Goal: Task Accomplishment & Management: Manage account settings

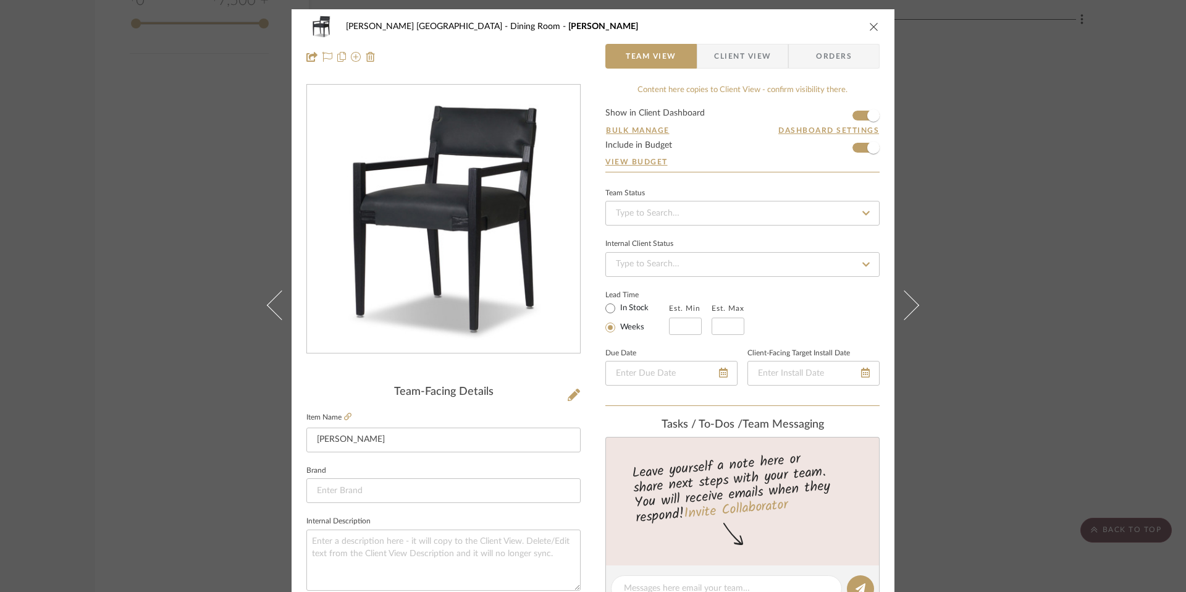
click at [869, 25] on icon "close" at bounding box center [874, 27] width 10 height 10
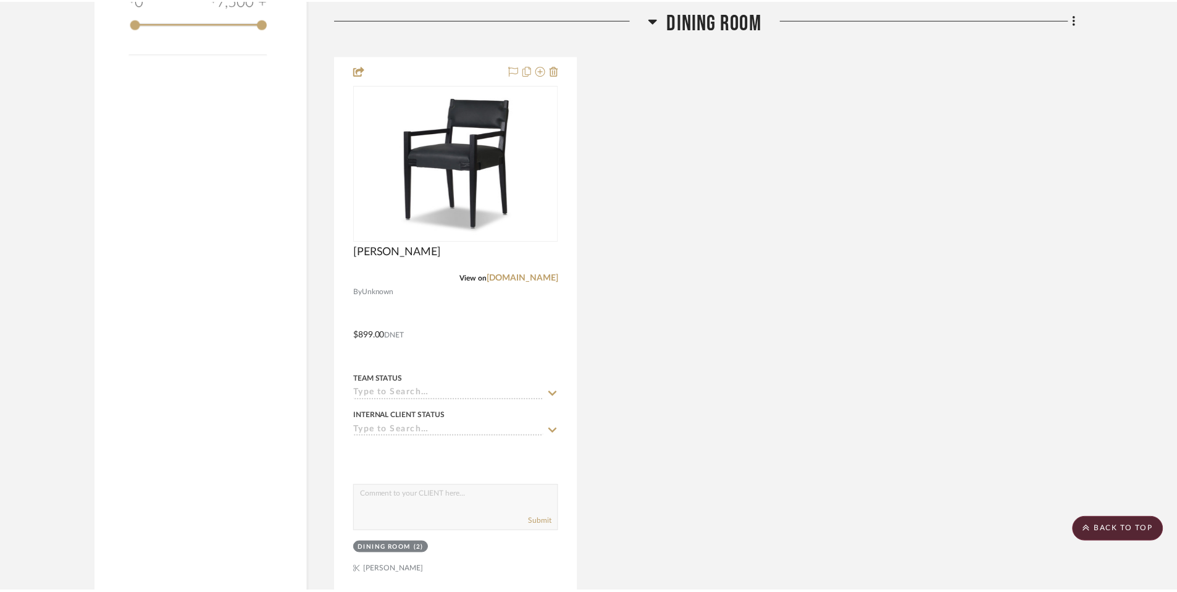
scroll to position [1521, 0]
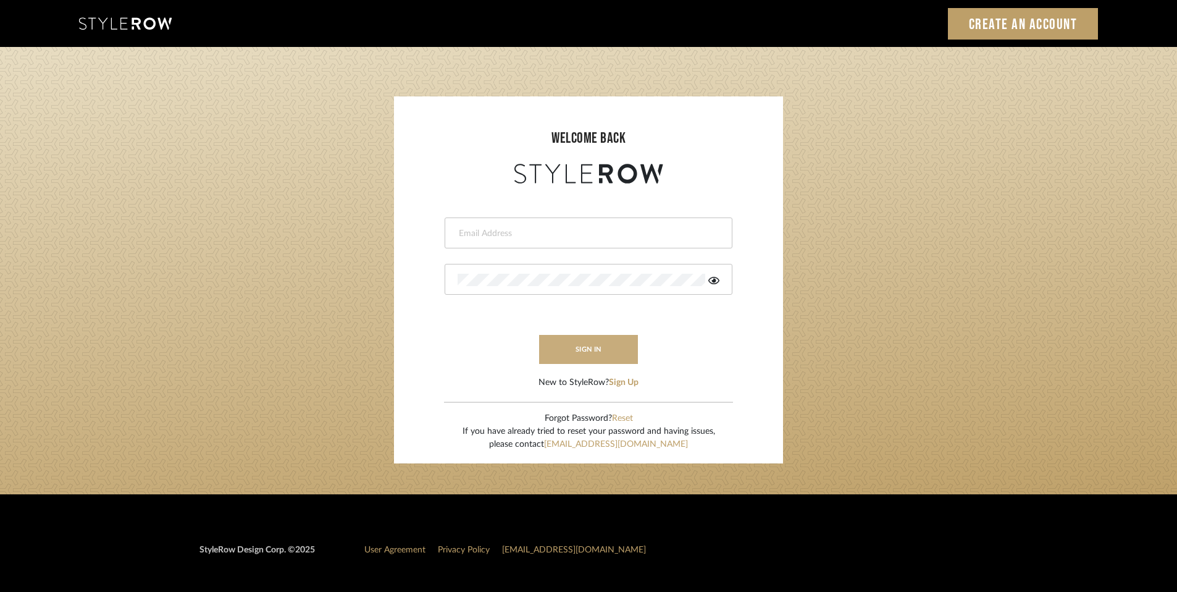
type input "rayeinteriordesign@gmail.com"
click at [603, 341] on button "sign in" at bounding box center [588, 349] width 99 height 29
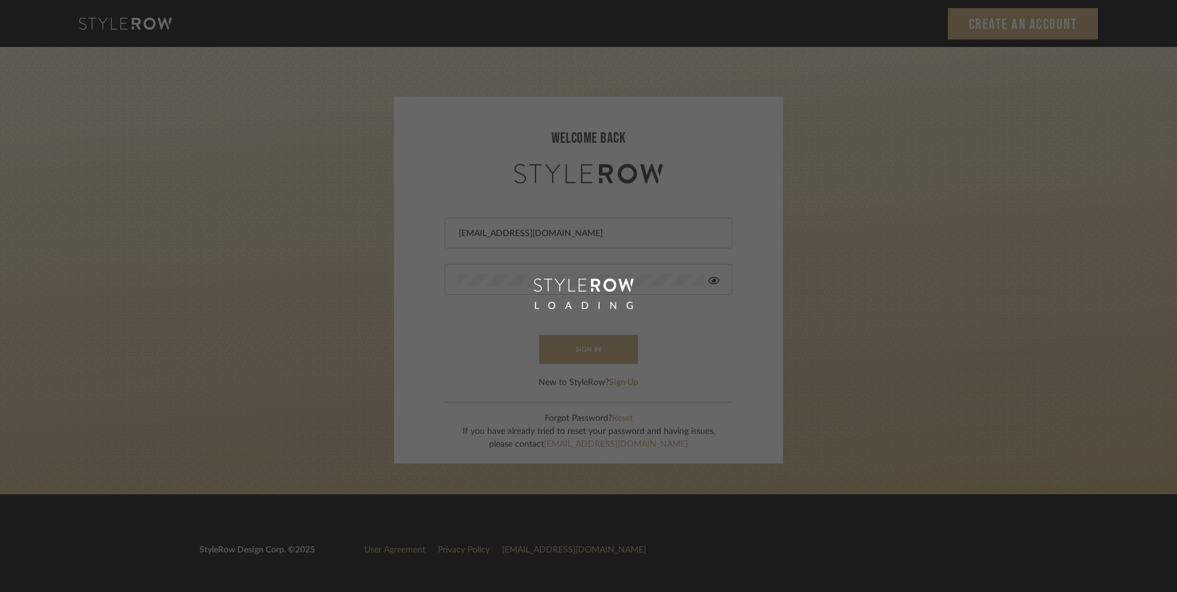
scroll to position [1, 0]
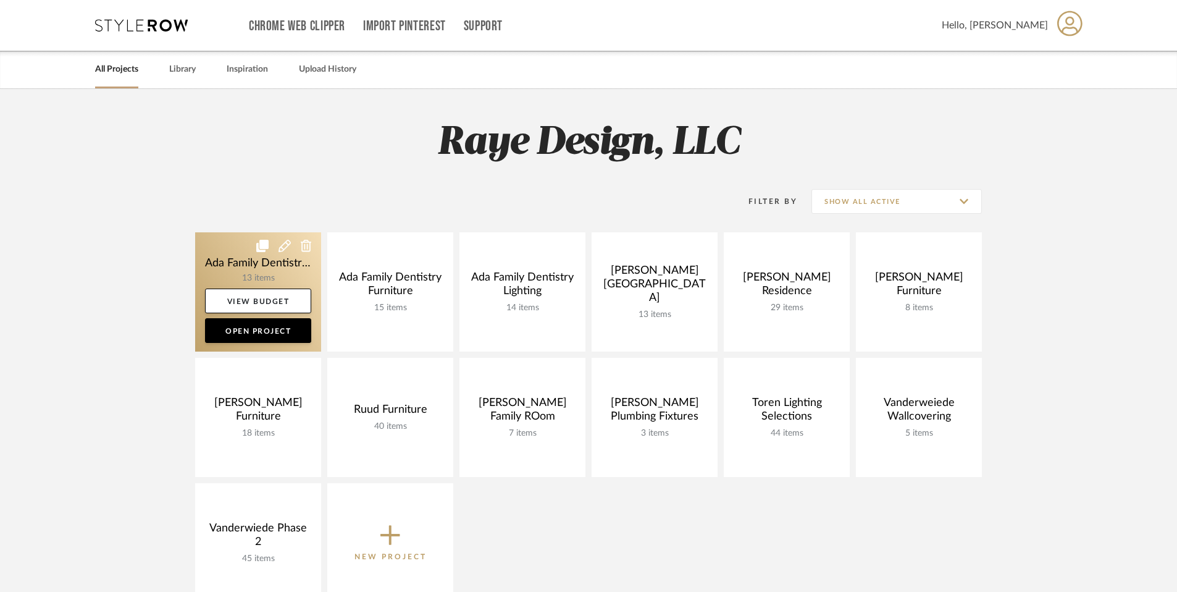
click at [279, 270] on link at bounding box center [258, 291] width 126 height 119
click at [275, 266] on link at bounding box center [258, 291] width 126 height 119
click at [284, 266] on link at bounding box center [258, 291] width 126 height 119
click at [262, 299] on link "View Budget" at bounding box center [258, 300] width 106 height 25
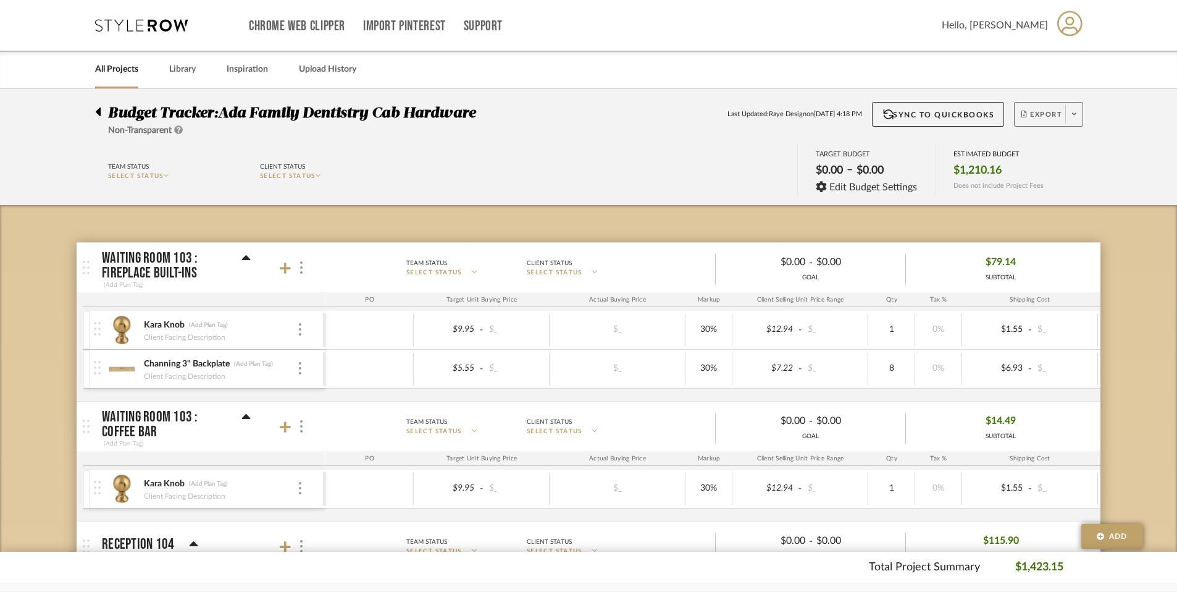
click at [1018, 120] on button "Export" at bounding box center [1048, 114] width 69 height 25
click at [1032, 156] on button "Export PDF" at bounding box center [1069, 150] width 117 height 30
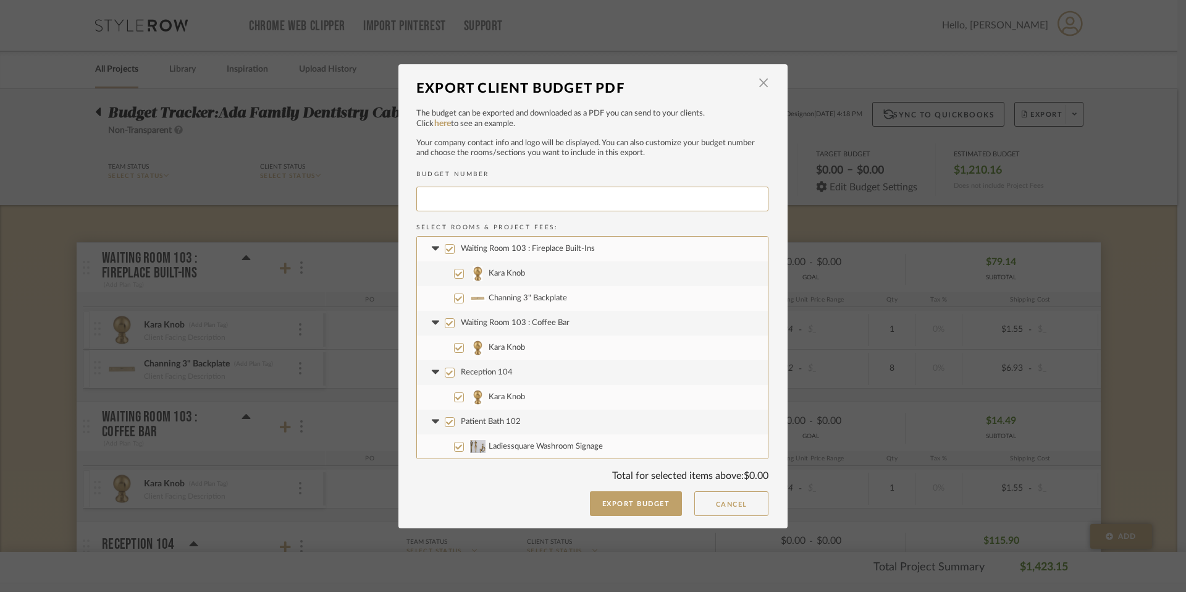
type input "ADAFAM-001"
click at [655, 507] on button "Export Budget" at bounding box center [636, 503] width 93 height 25
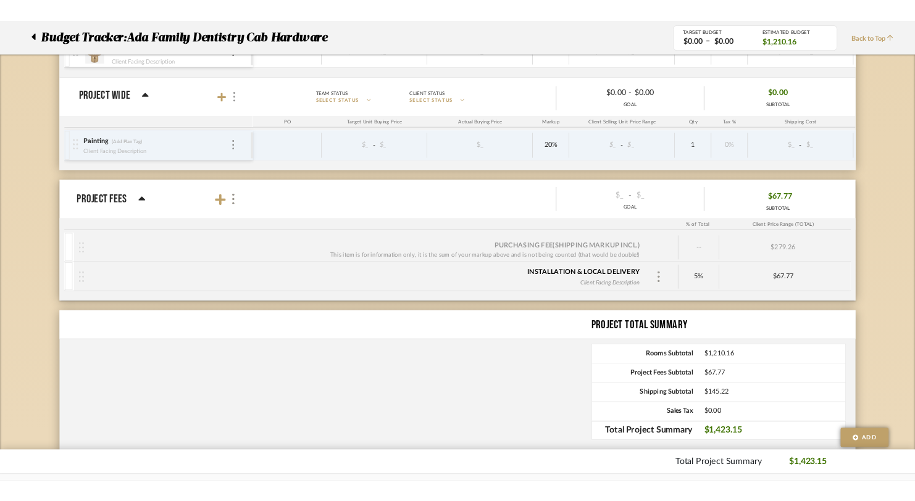
scroll to position [1964, 0]
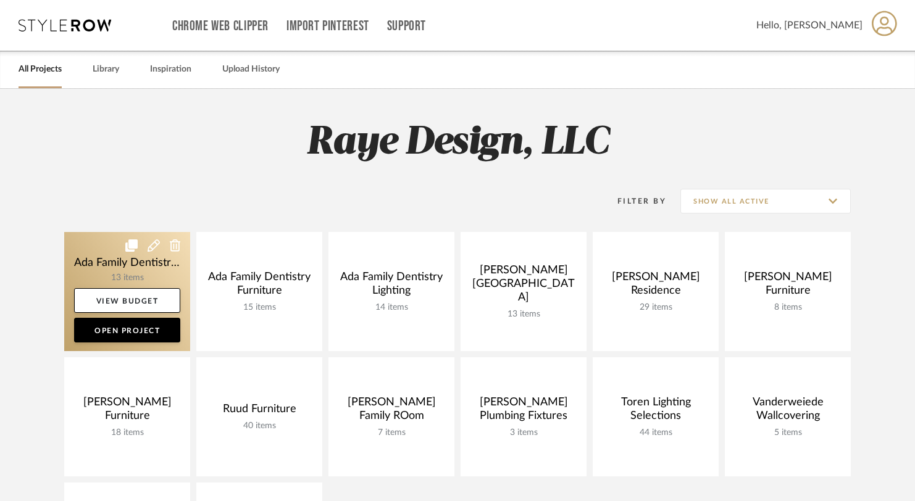
click at [122, 274] on link at bounding box center [127, 291] width 126 height 119
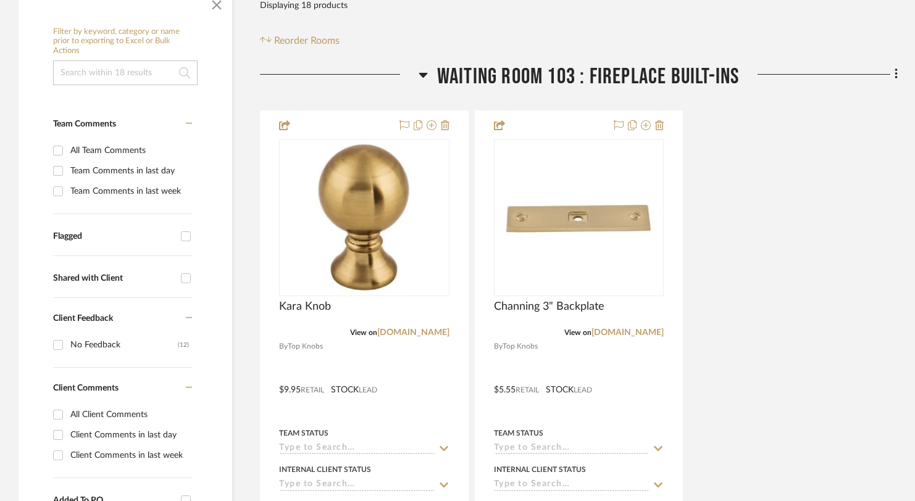
scroll to position [324, 0]
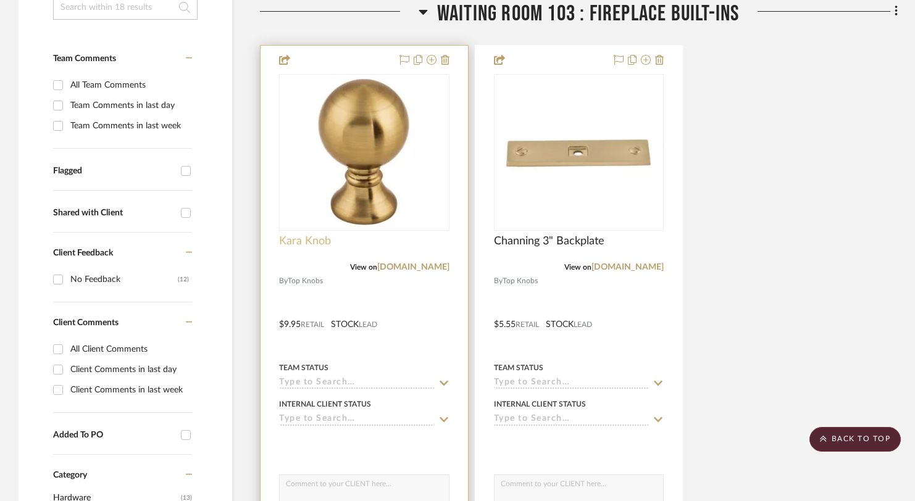
click at [304, 245] on span "Kara Knob" at bounding box center [305, 242] width 52 height 14
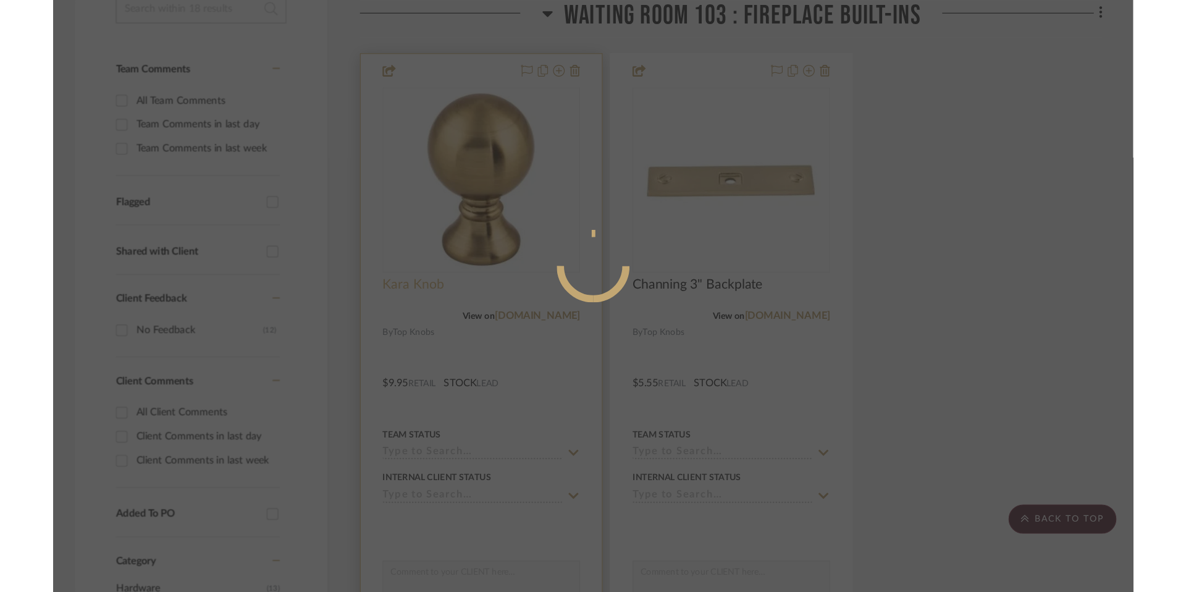
scroll to position [0, 0]
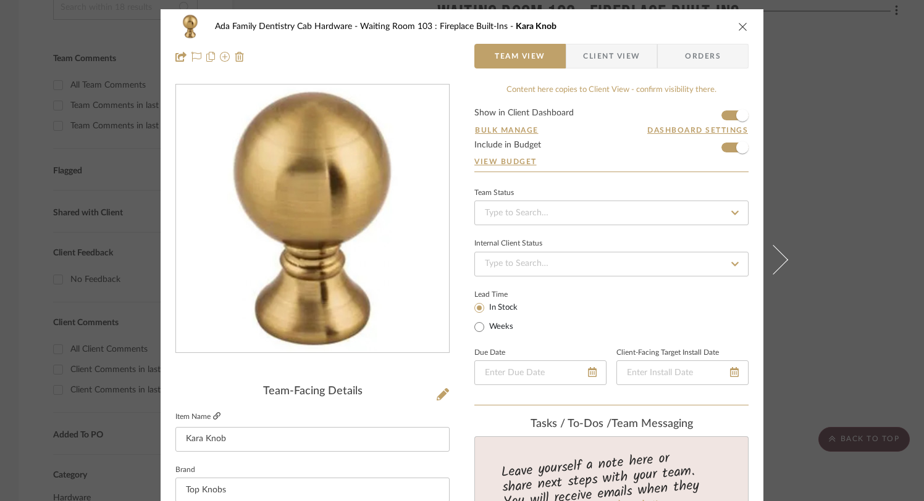
click at [213, 415] on icon at bounding box center [216, 415] width 7 height 7
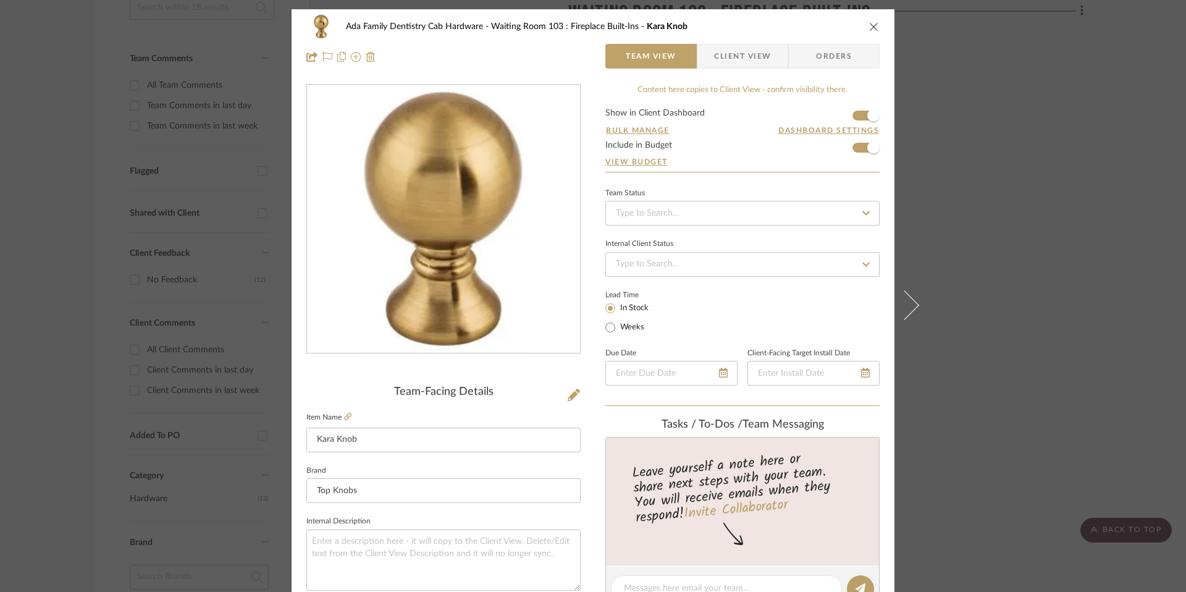
click at [877, 23] on div "Ada Family Dentistry Cab Hardware Waiting Room 103 : Fireplace Built-Ins Kara K…" at bounding box center [592, 41] width 603 height 65
click at [872, 25] on icon "close" at bounding box center [874, 27] width 10 height 10
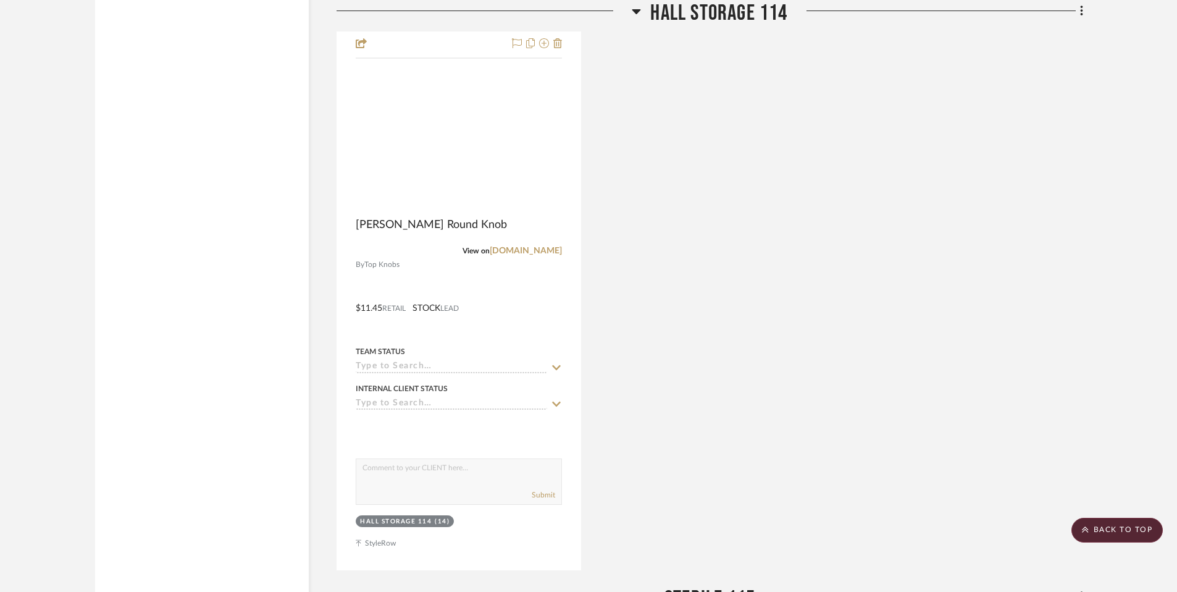
scroll to position [2740, 0]
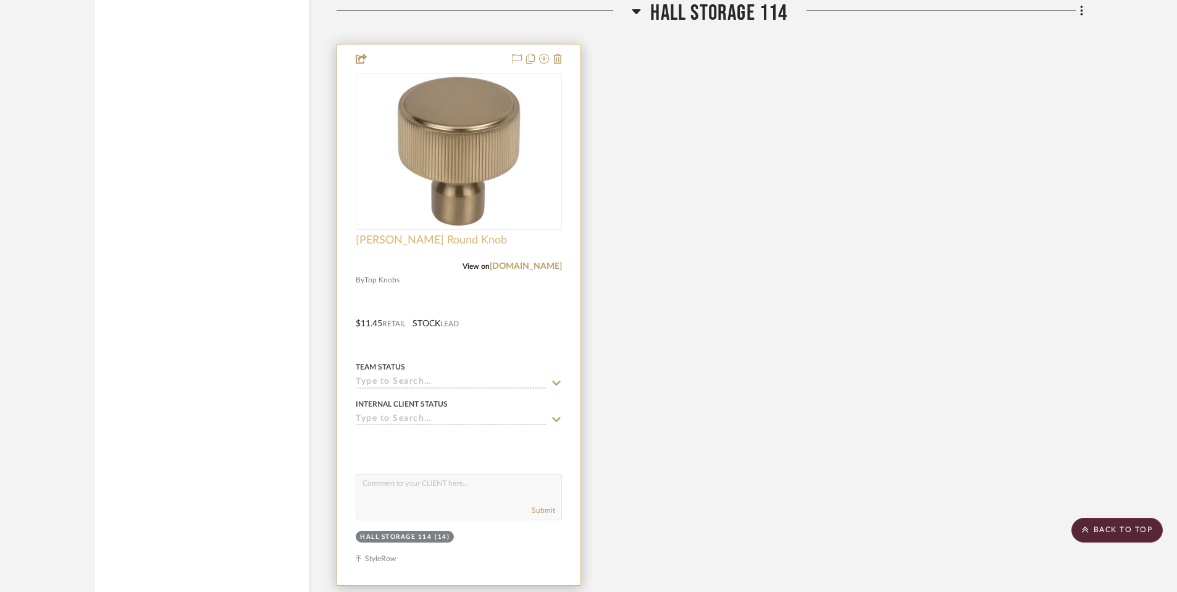
click at [451, 242] on span "[PERSON_NAME] Round Knob" at bounding box center [431, 240] width 151 height 14
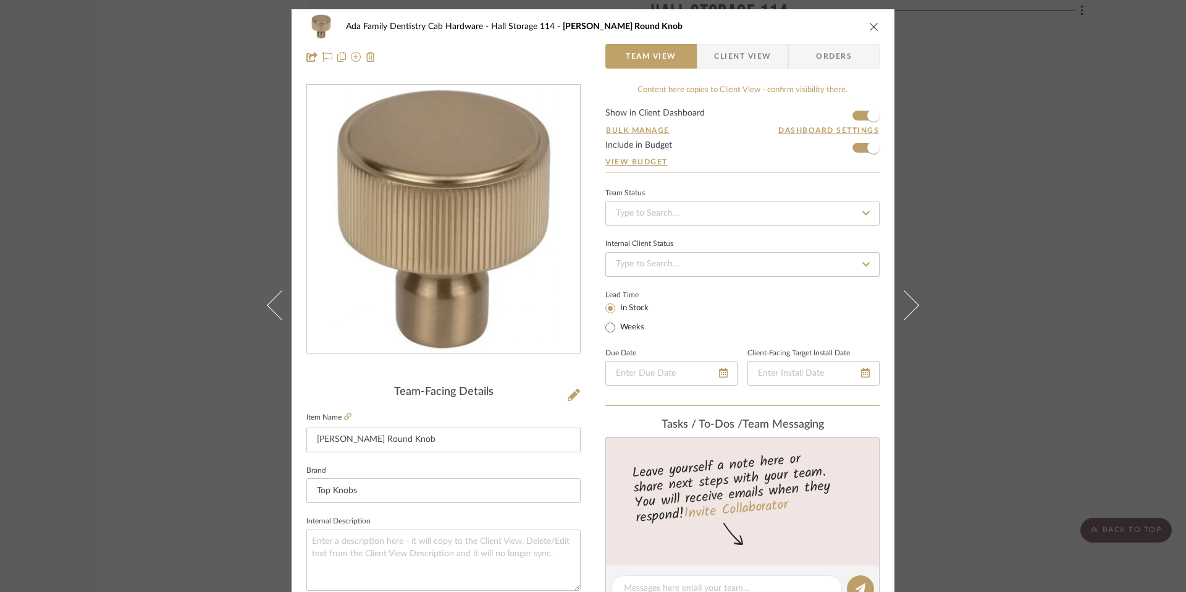
drag, startPoint x: 869, startPoint y: 25, endPoint x: 907, endPoint y: 47, distance: 43.7
click at [870, 25] on icon "close" at bounding box center [874, 27] width 10 height 10
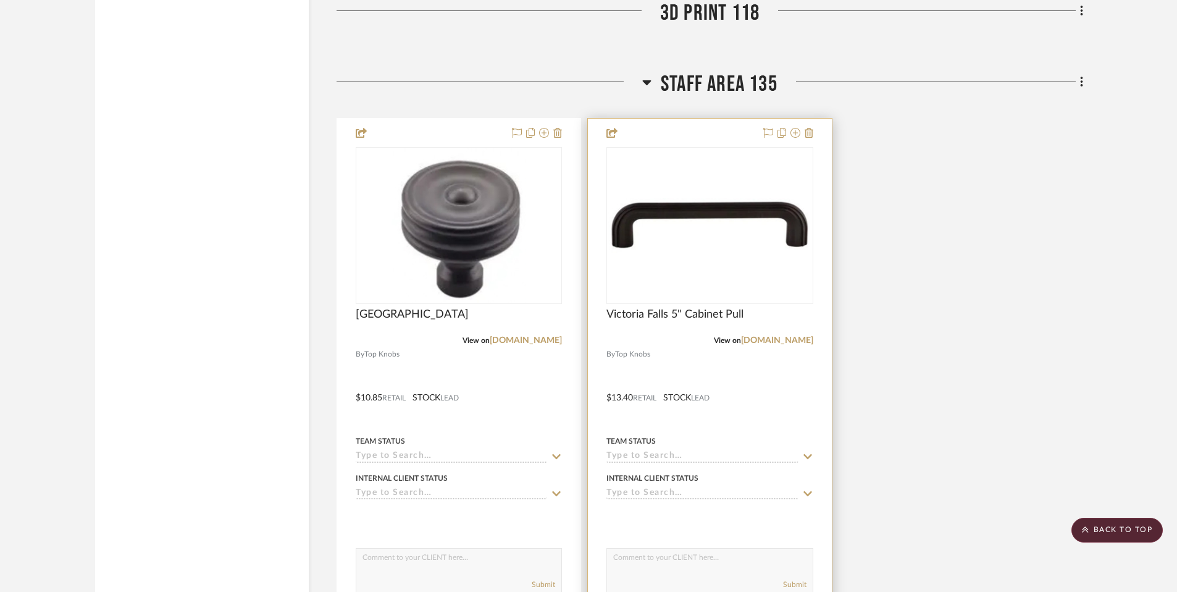
scroll to position [3643, 0]
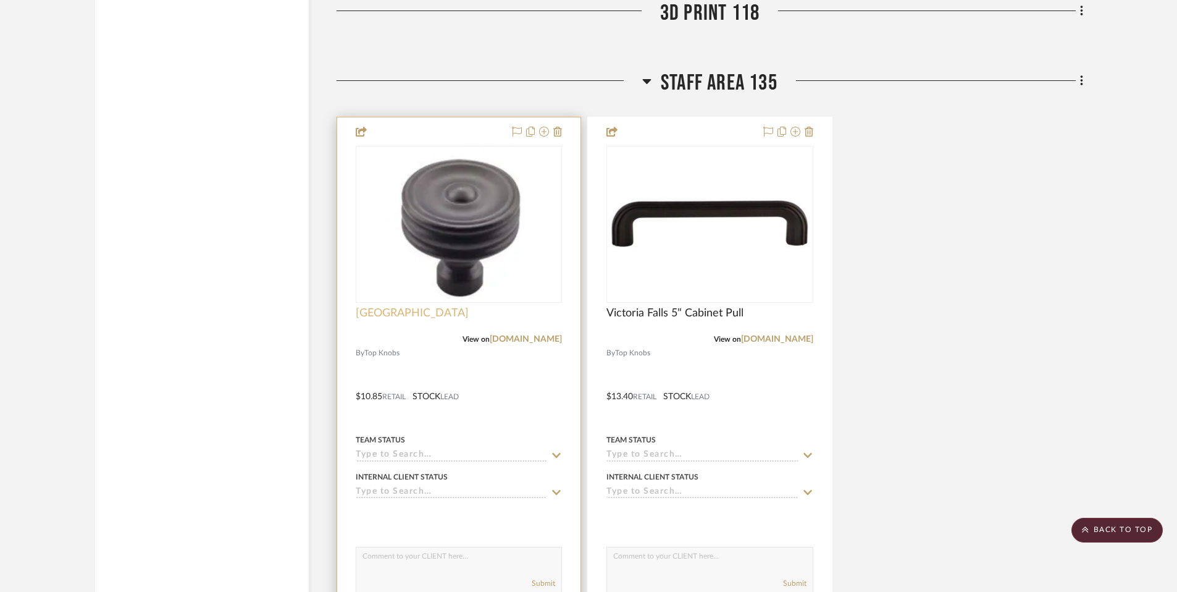
click at [421, 319] on span "[GEOGRAPHIC_DATA]" at bounding box center [412, 313] width 113 height 14
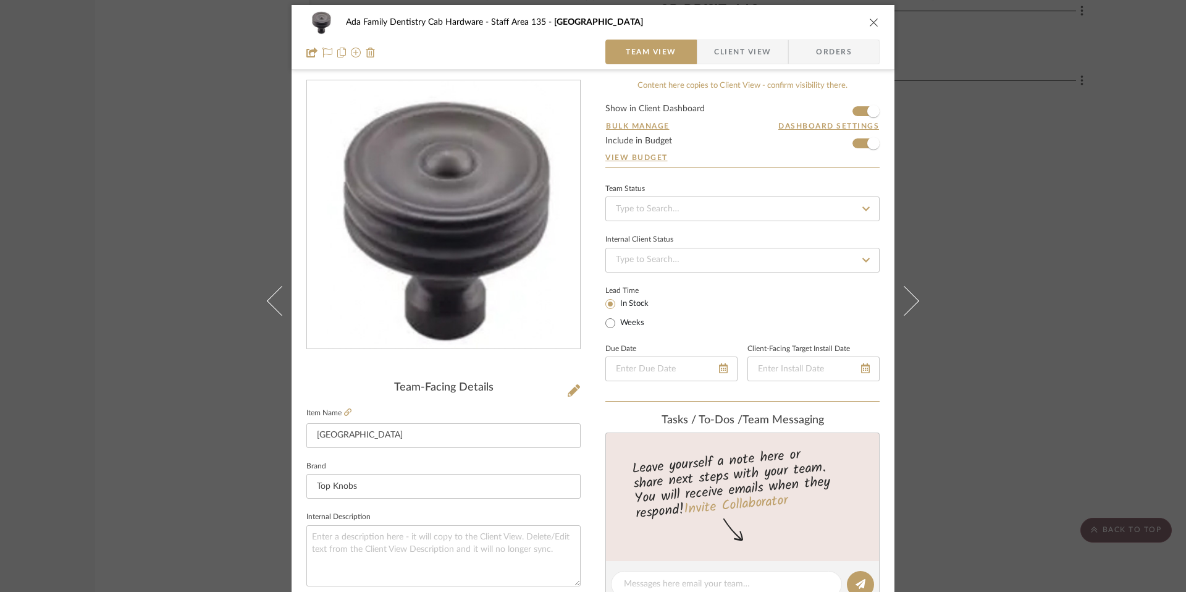
scroll to position [7, 0]
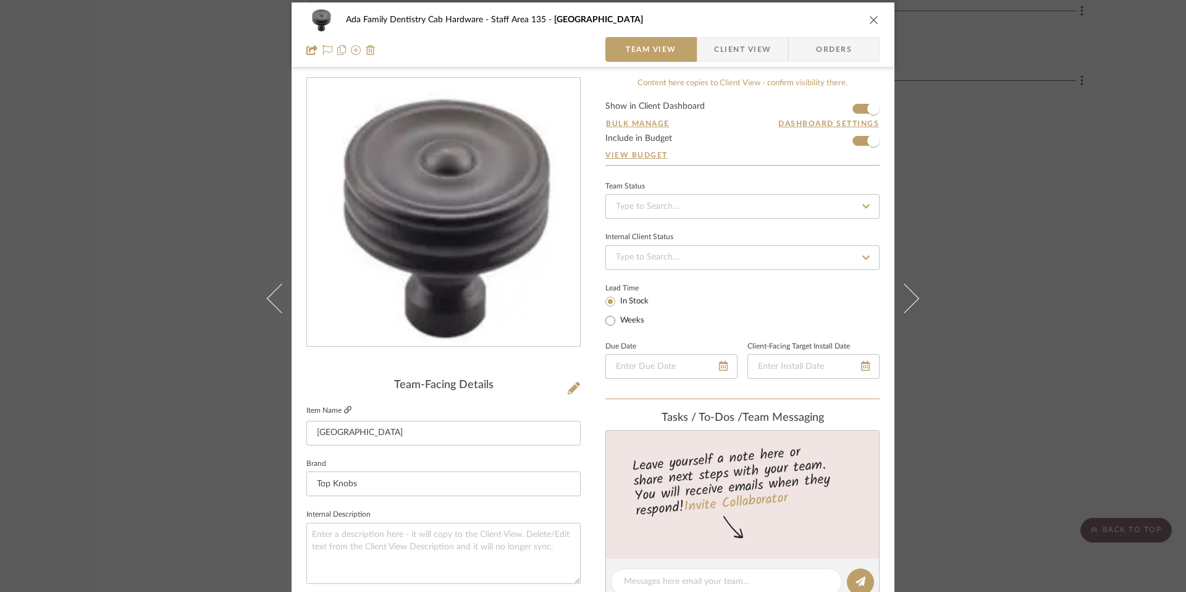
click at [347, 410] on icon at bounding box center [347, 409] width 7 height 7
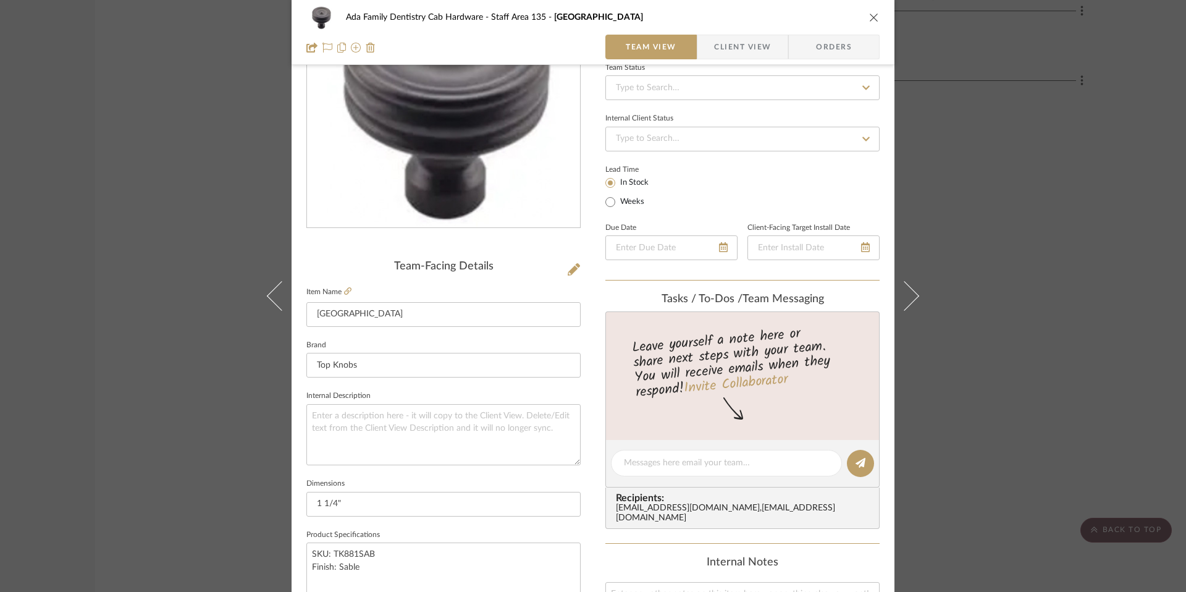
scroll to position [153, 0]
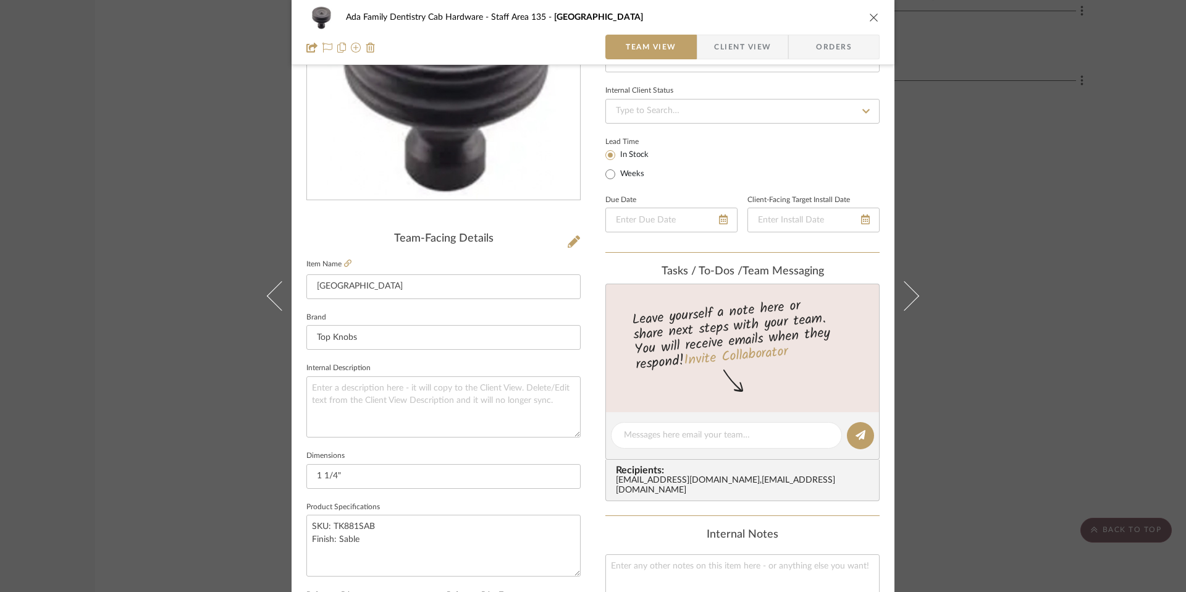
click at [871, 19] on icon "close" at bounding box center [874, 17] width 10 height 10
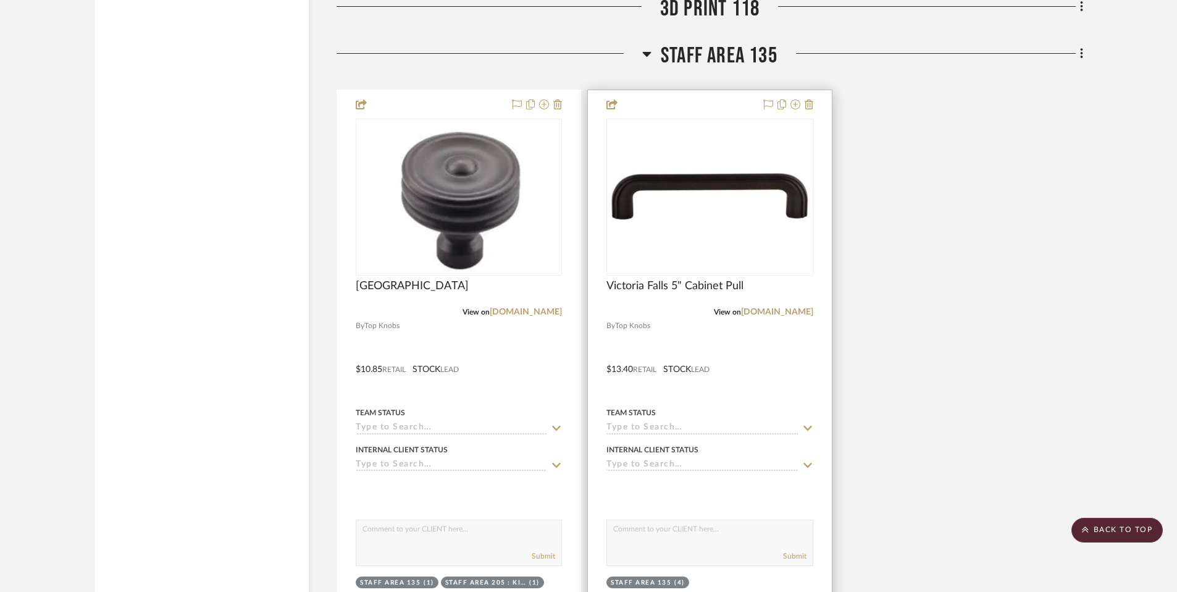
scroll to position [3672, 0]
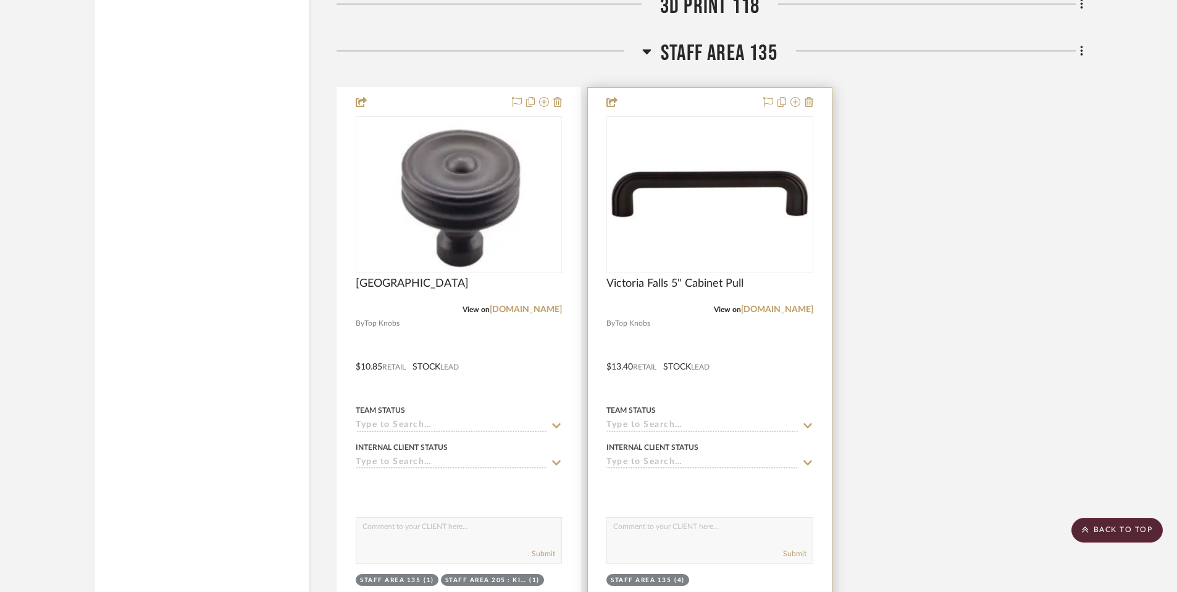
click at [721, 177] on img "0" at bounding box center [710, 194] width 204 height 54
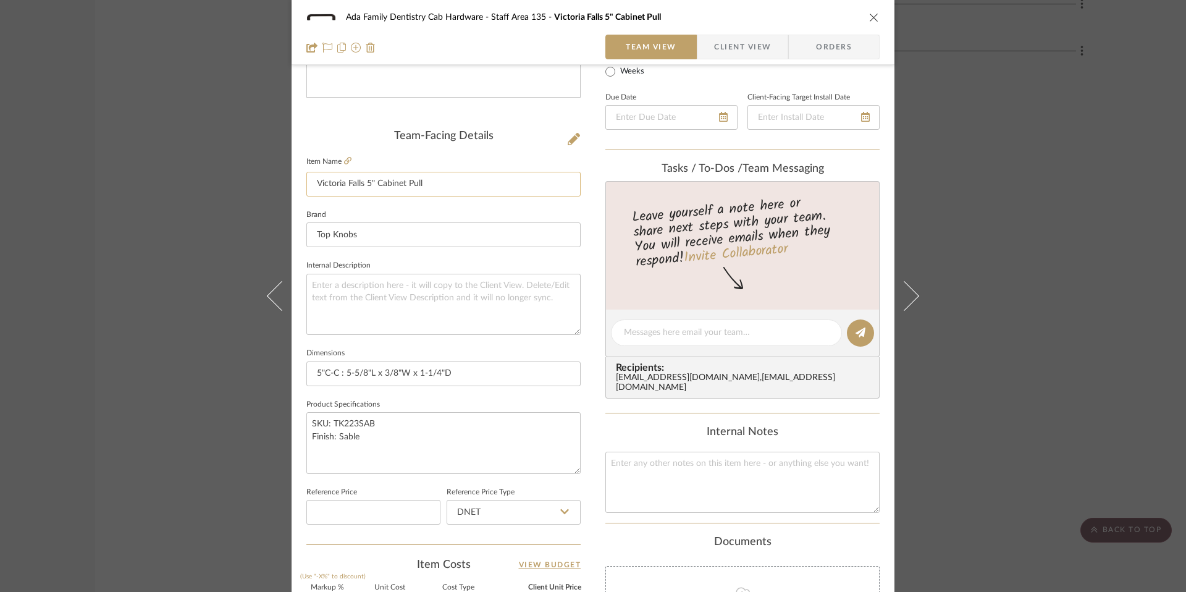
scroll to position [256, 0]
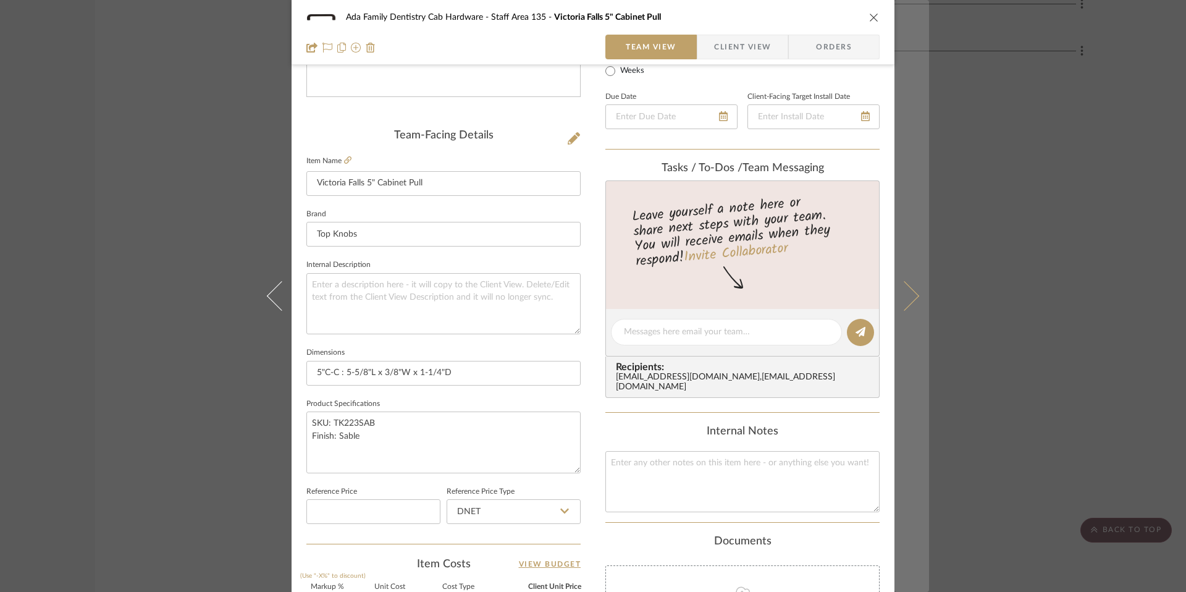
click at [916, 300] on button at bounding box center [911, 296] width 35 height 592
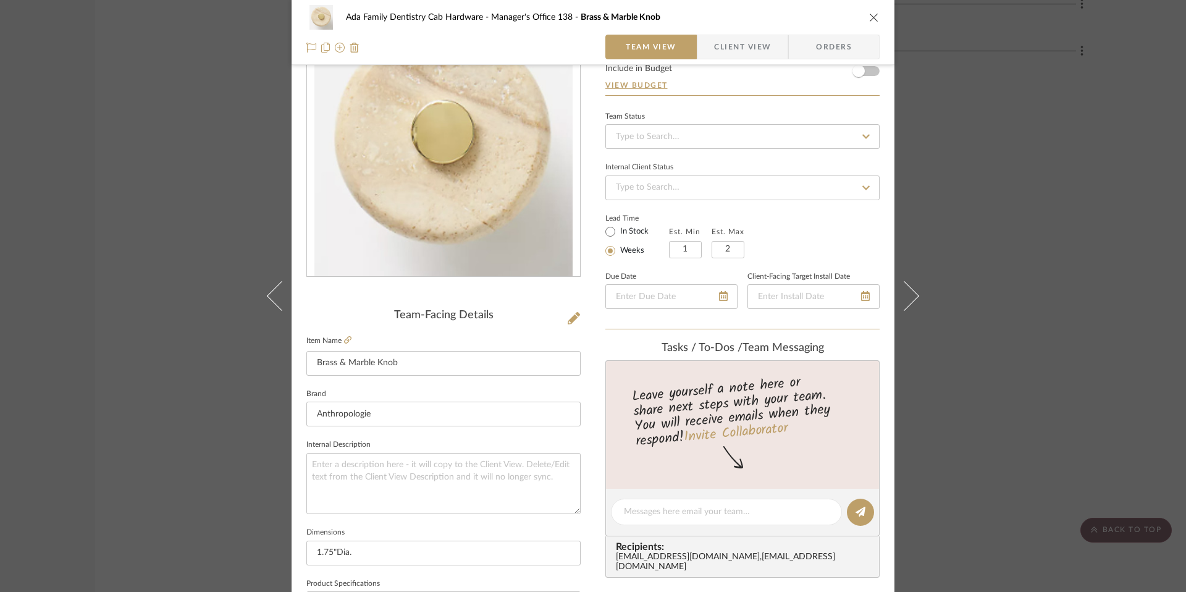
scroll to position [77, 0]
click at [907, 299] on icon at bounding box center [904, 296] width 30 height 30
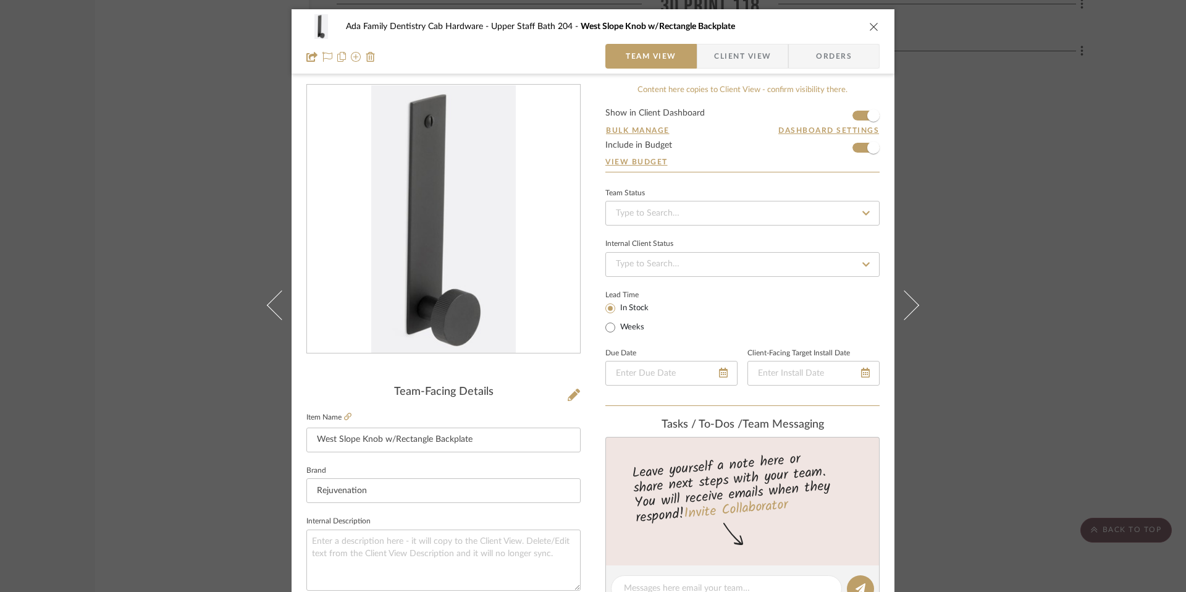
scroll to position [62, 0]
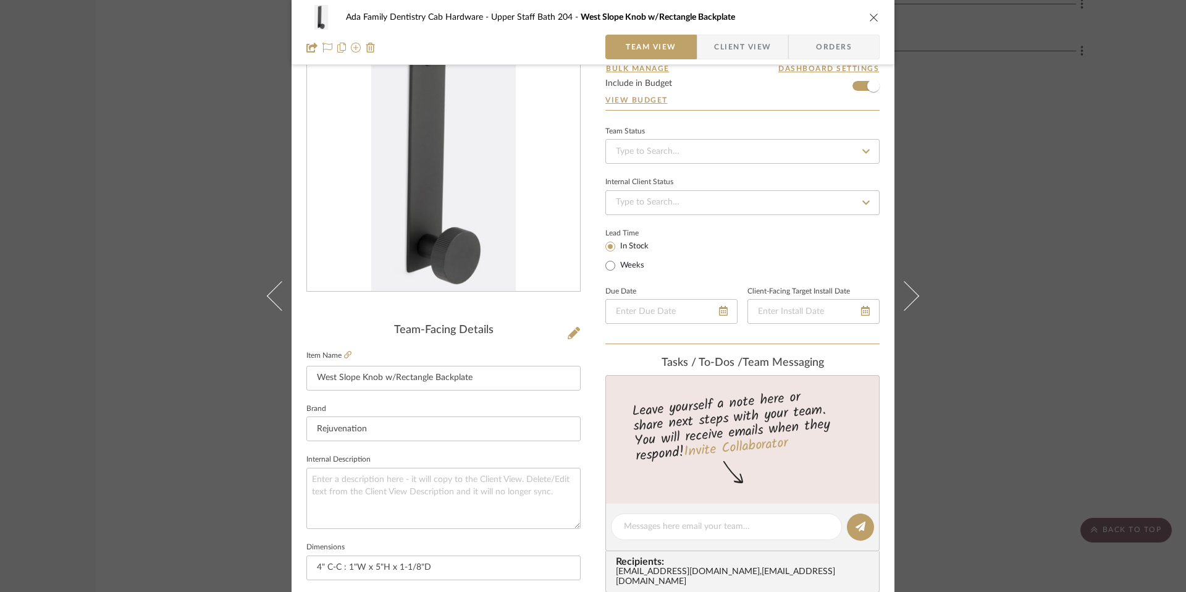
click at [907, 299] on icon at bounding box center [904, 296] width 30 height 30
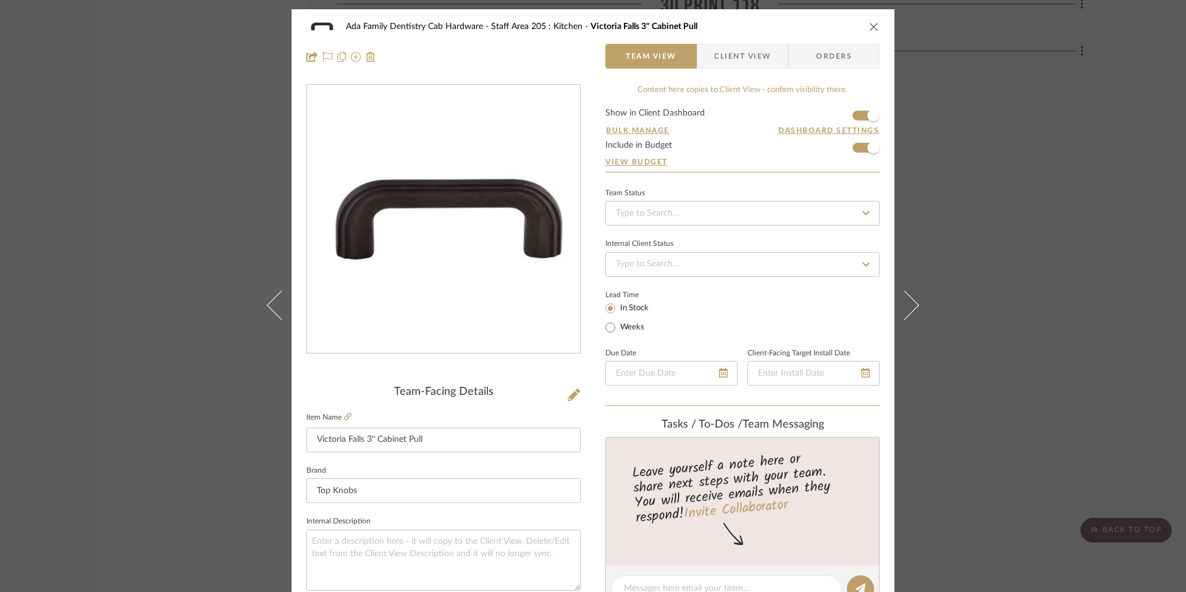
click at [869, 29] on icon "close" at bounding box center [874, 27] width 10 height 10
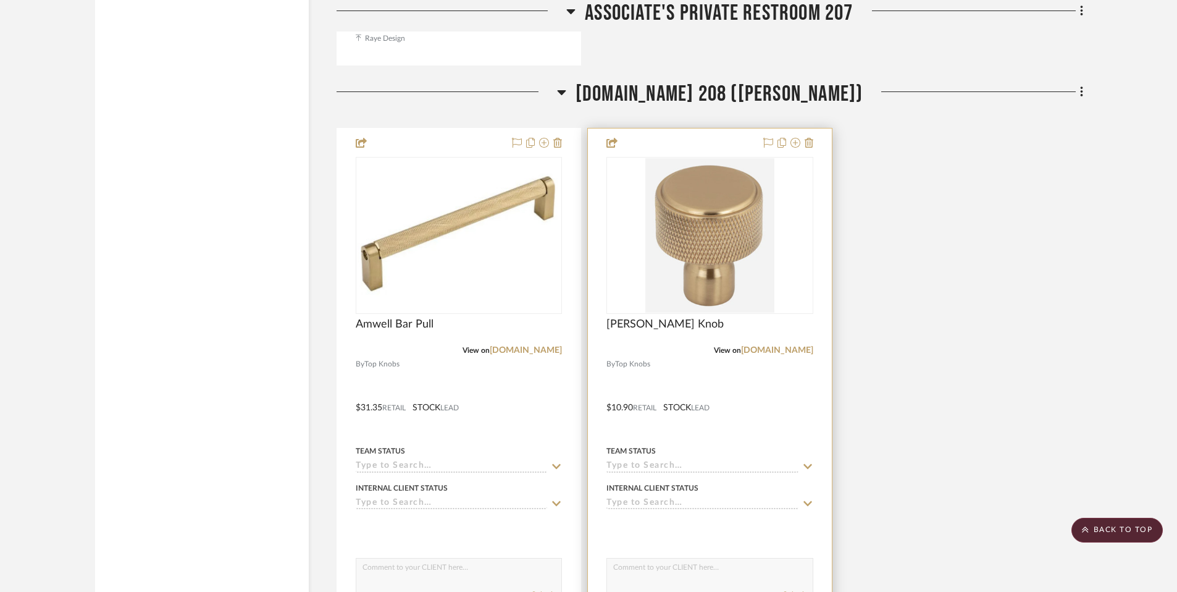
scroll to position [7208, 0]
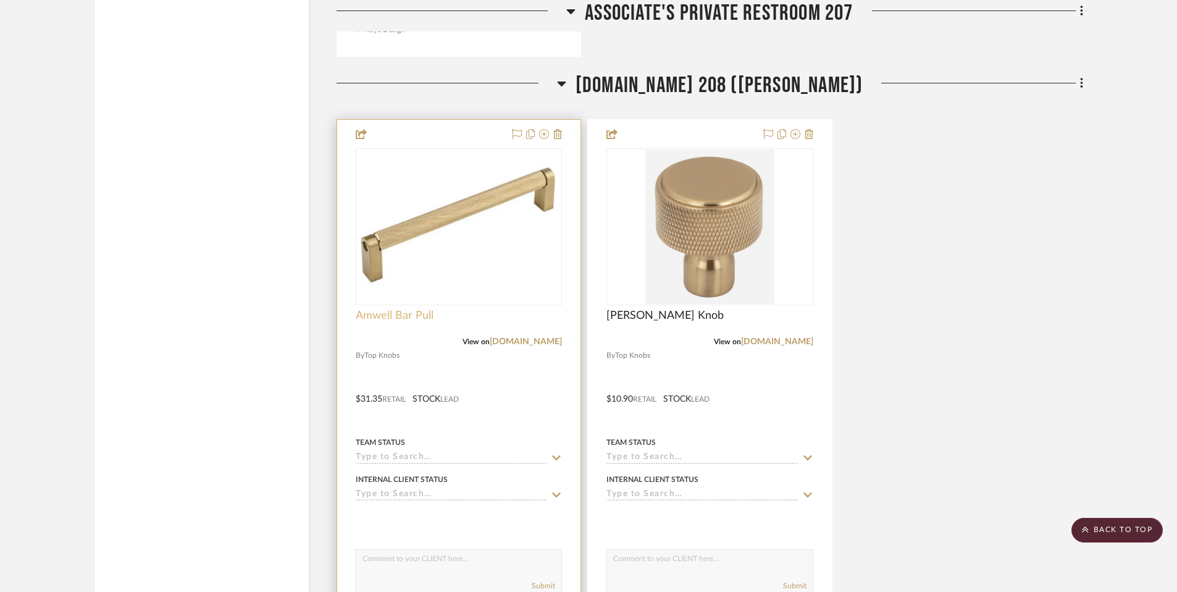
click at [419, 313] on span "Amwell Bar Pull" at bounding box center [395, 316] width 78 height 14
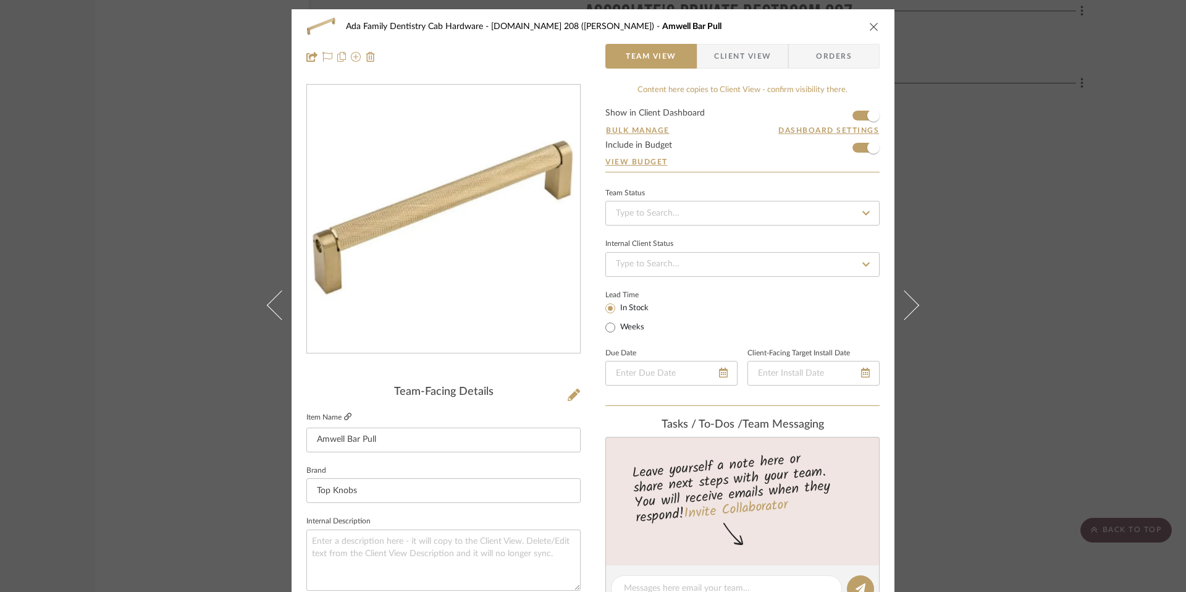
click at [344, 417] on icon at bounding box center [347, 415] width 7 height 7
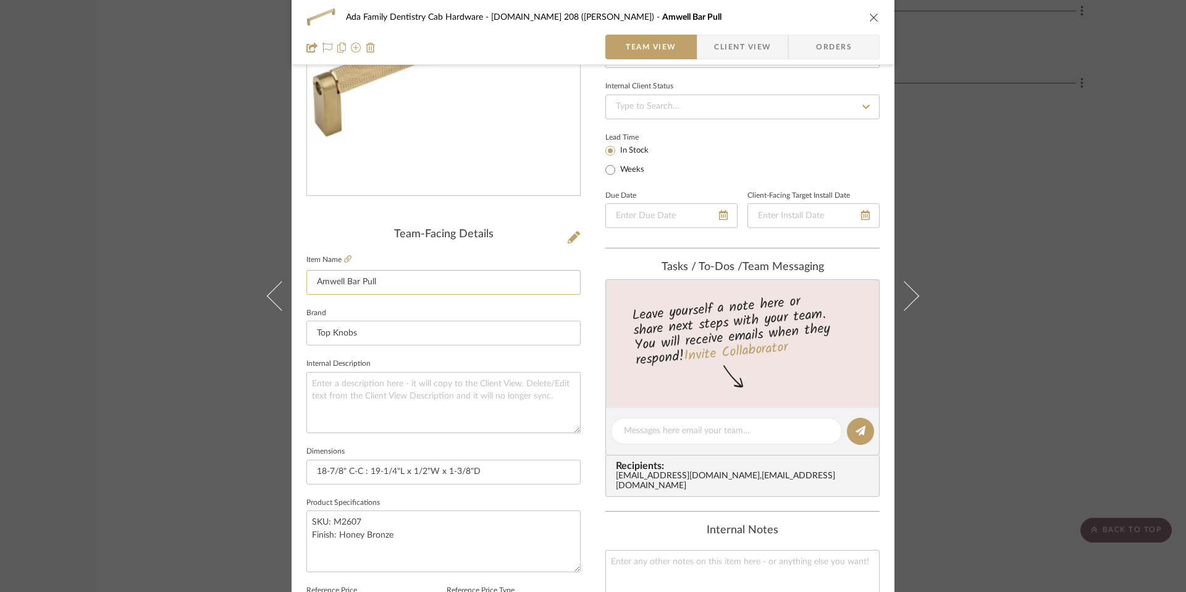
scroll to position [157, 0]
click at [869, 18] on icon "close" at bounding box center [874, 17] width 10 height 10
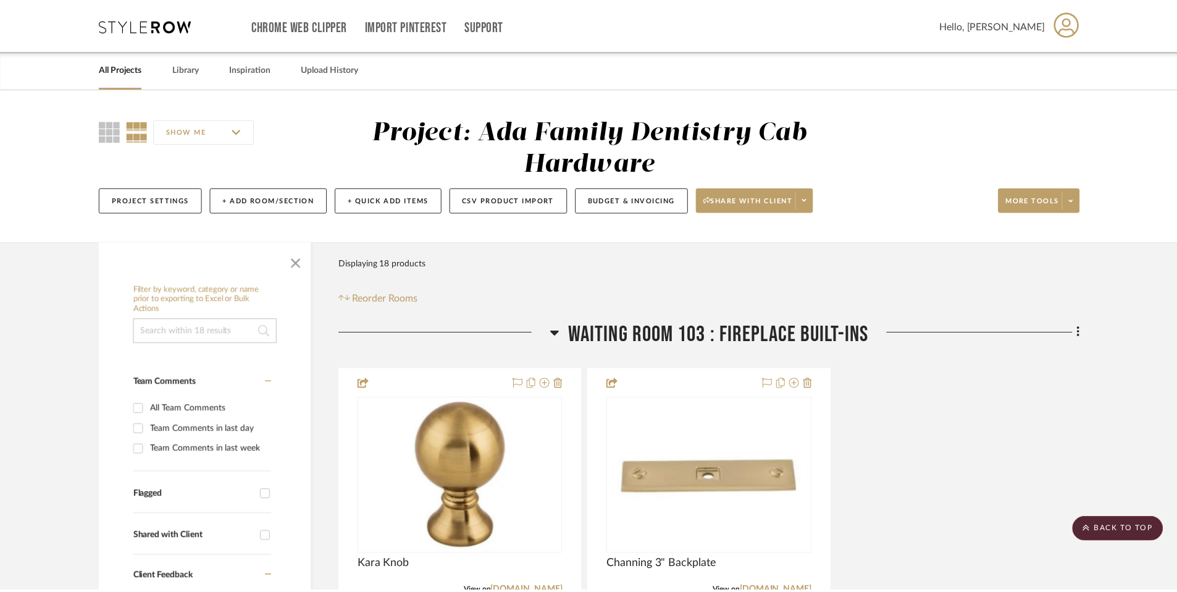
scroll to position [7208, 0]
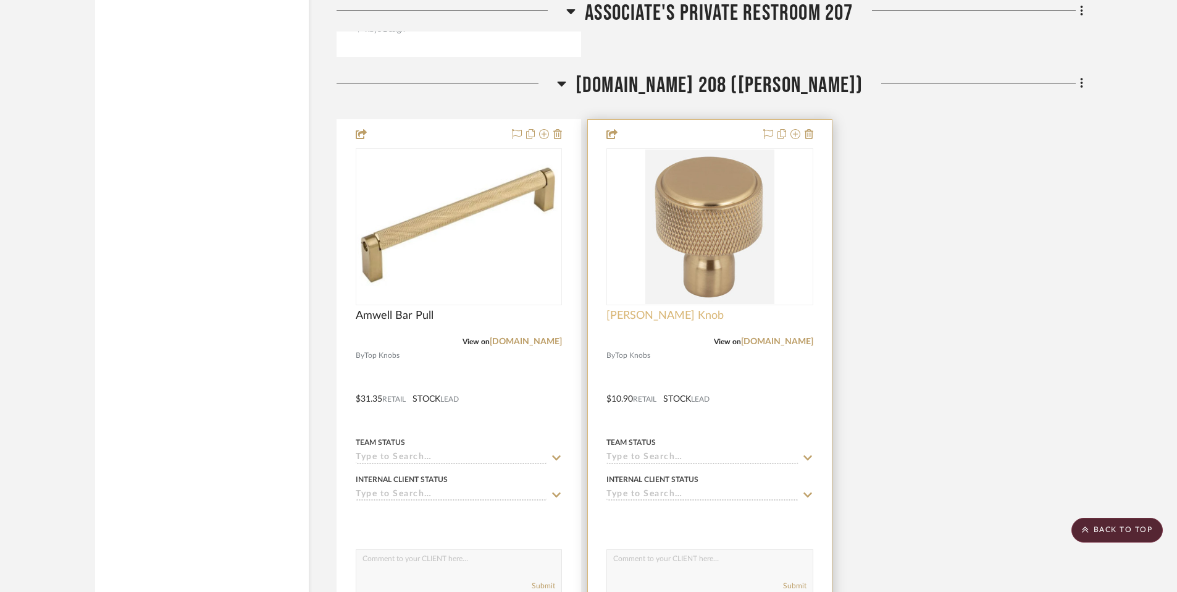
click at [637, 320] on span "[PERSON_NAME] Knob" at bounding box center [664, 316] width 117 height 14
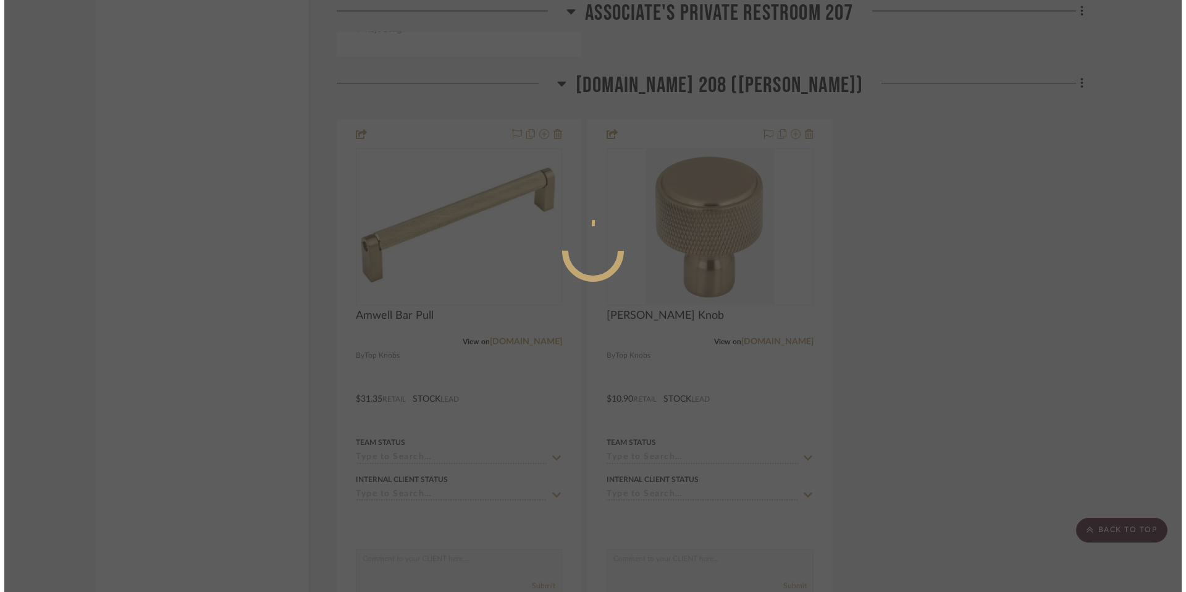
scroll to position [0, 0]
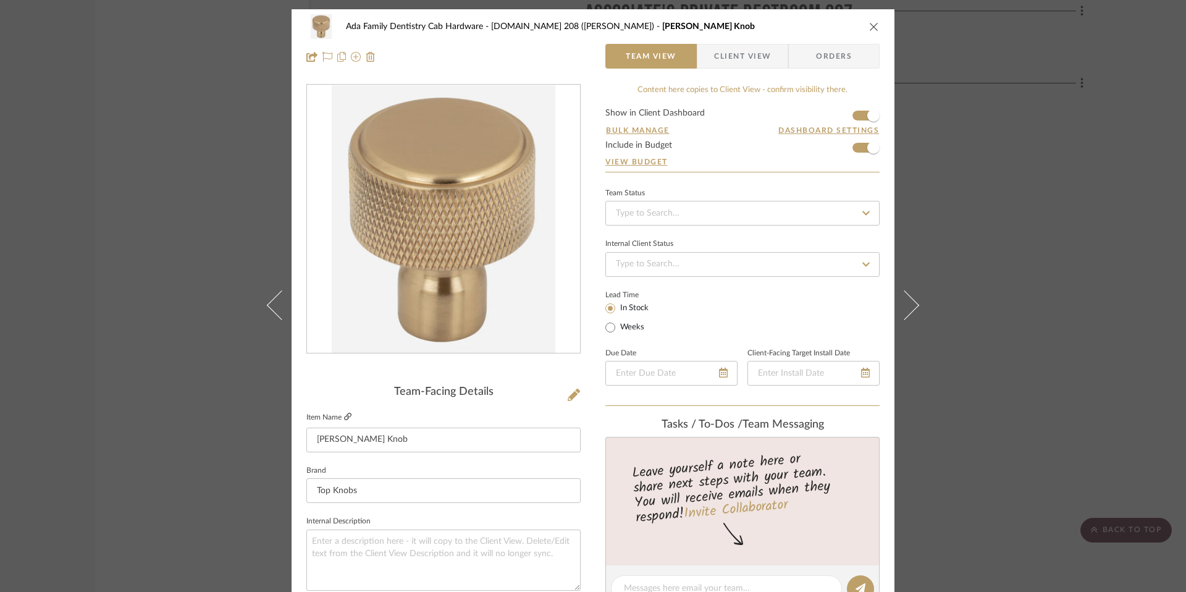
click at [344, 416] on icon at bounding box center [347, 415] width 7 height 7
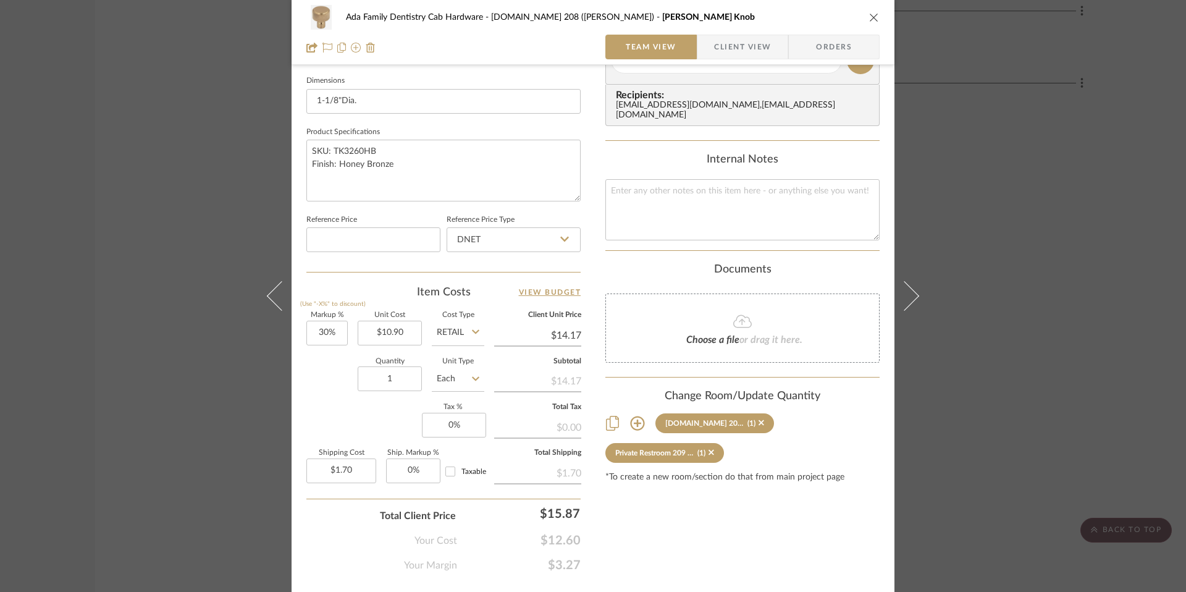
scroll to position [526, 0]
click at [871, 19] on icon "close" at bounding box center [874, 17] width 10 height 10
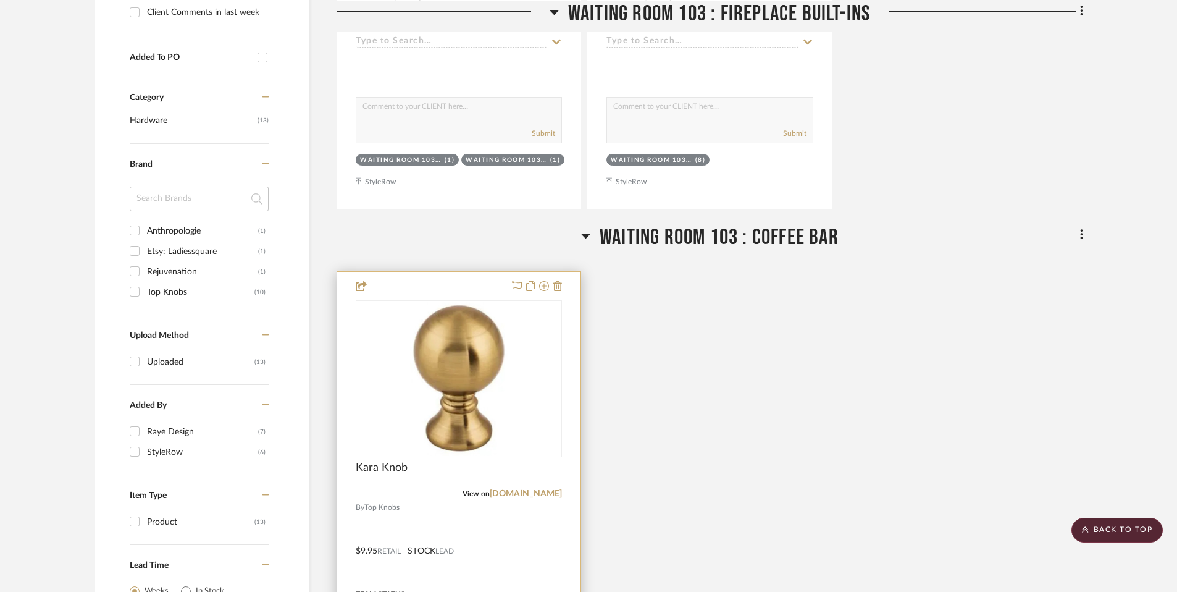
scroll to position [221, 0]
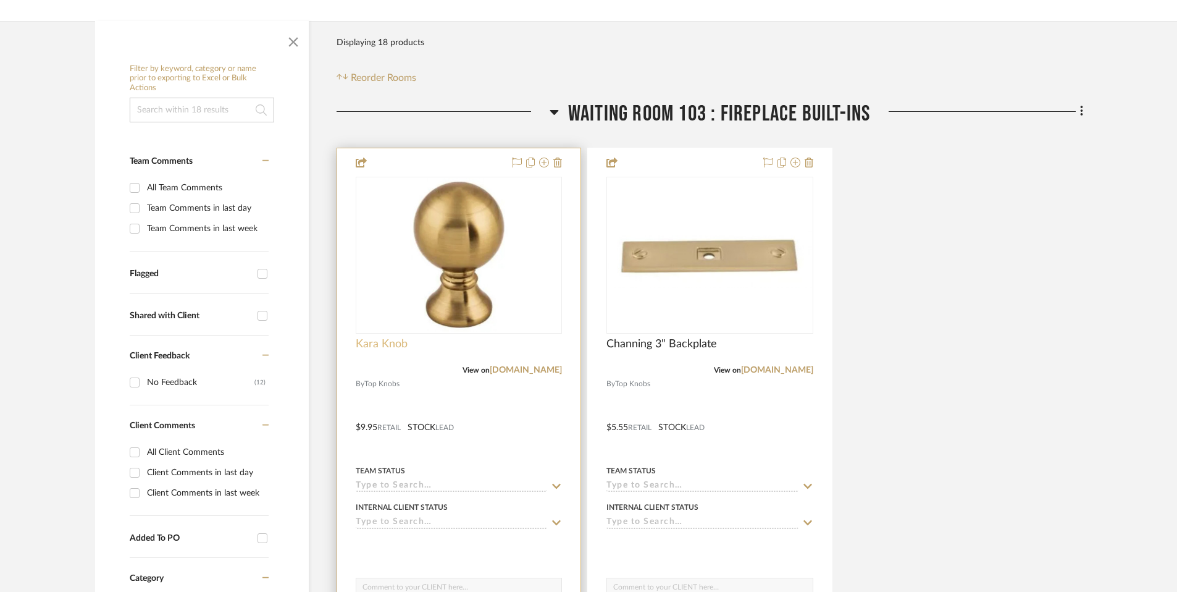
click at [386, 341] on span "Kara Knob" at bounding box center [382, 344] width 52 height 14
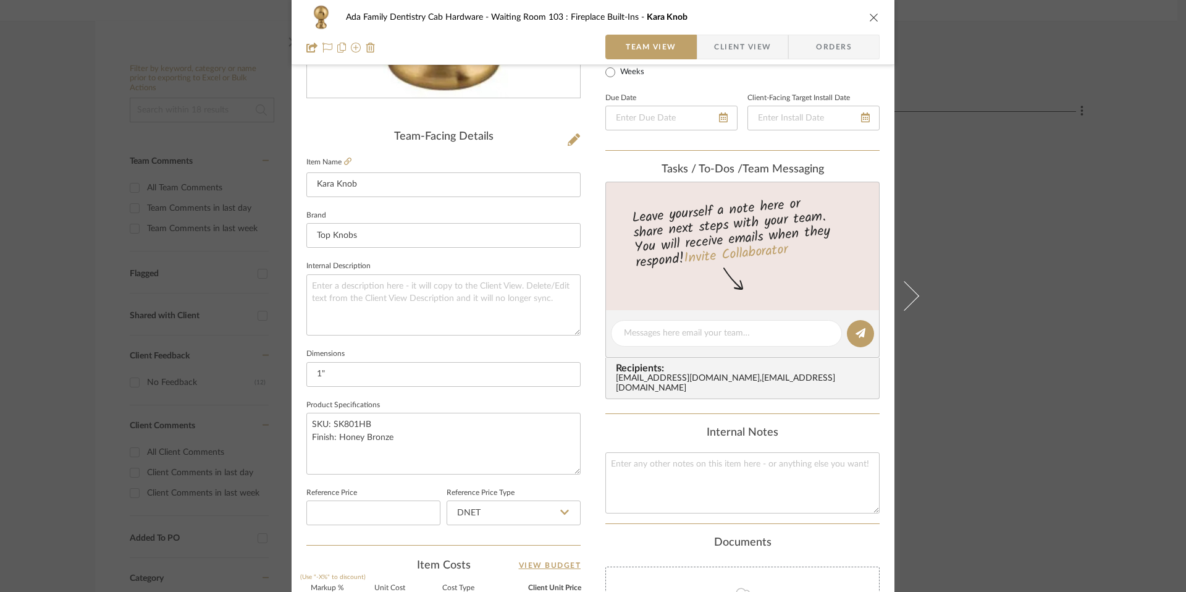
scroll to position [558, 0]
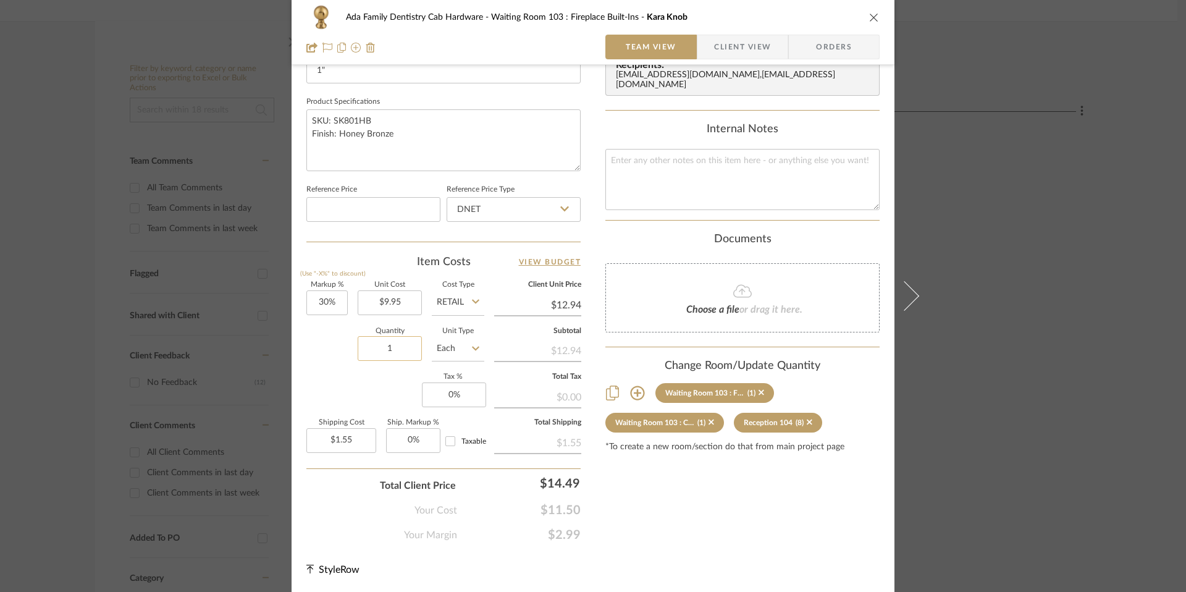
drag, startPoint x: 396, startPoint y: 346, endPoint x: 387, endPoint y: 349, distance: 9.8
click at [387, 349] on input "1" at bounding box center [390, 348] width 64 height 25
type input "8"
click at [965, 285] on div "Ada Family Dentistry Cab Hardware Waiting Room 103 : Fireplace Built-Ins Kara K…" at bounding box center [593, 296] width 1186 height 592
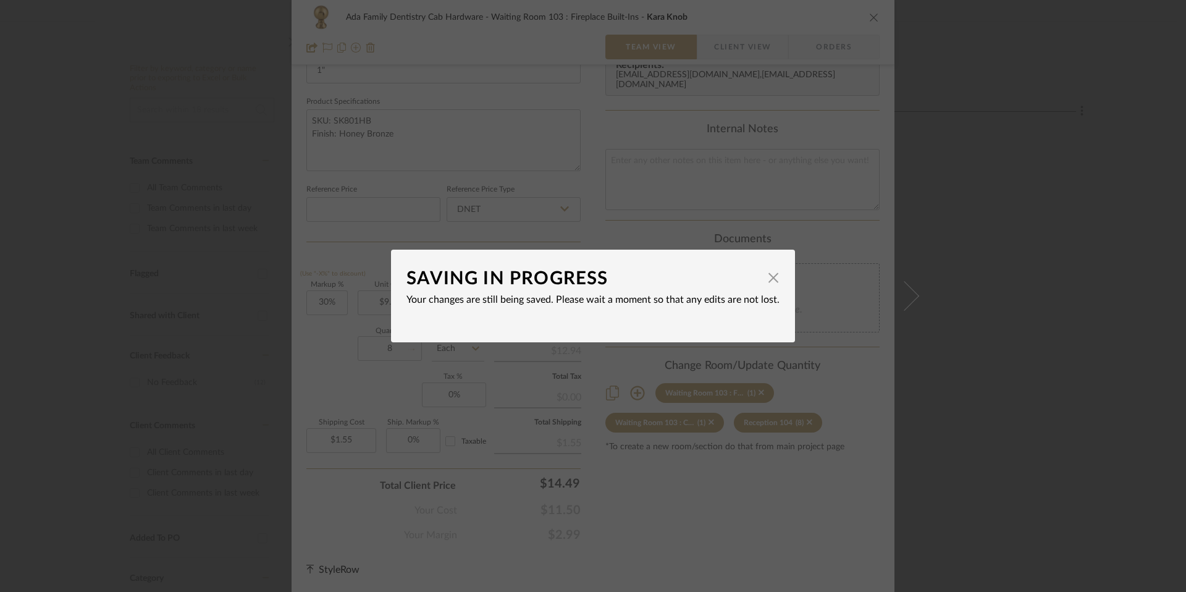
type input "$12.42"
click at [831, 272] on div "SAVING IN PROGRESS × Your changes are still being saved. Please wait a moment s…" at bounding box center [593, 296] width 1186 height 592
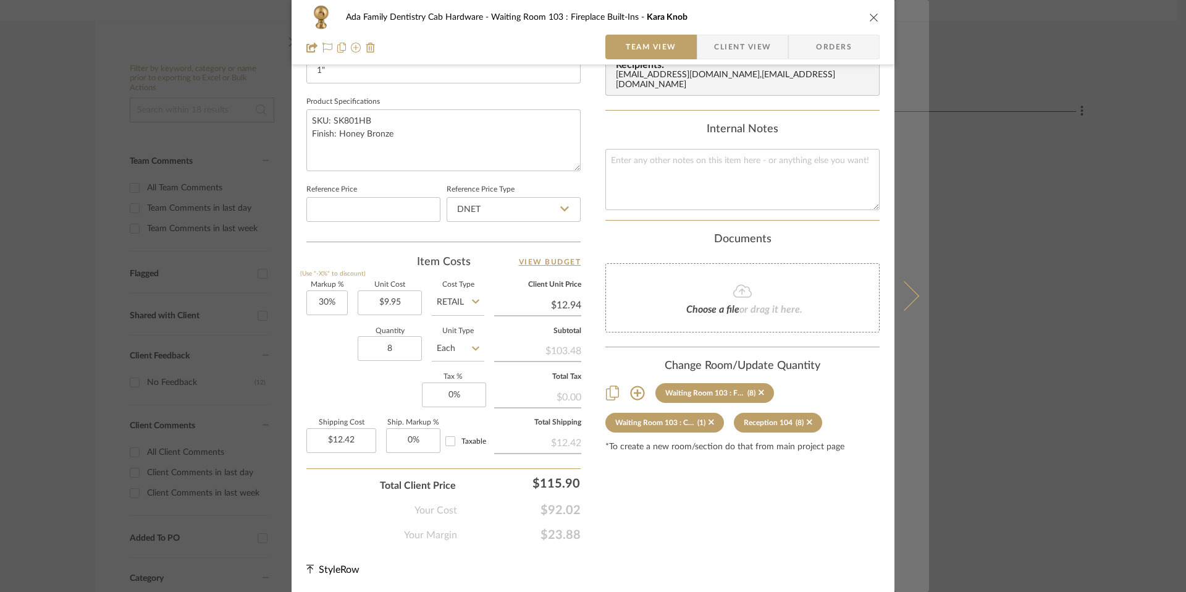
click at [908, 298] on icon at bounding box center [904, 296] width 30 height 30
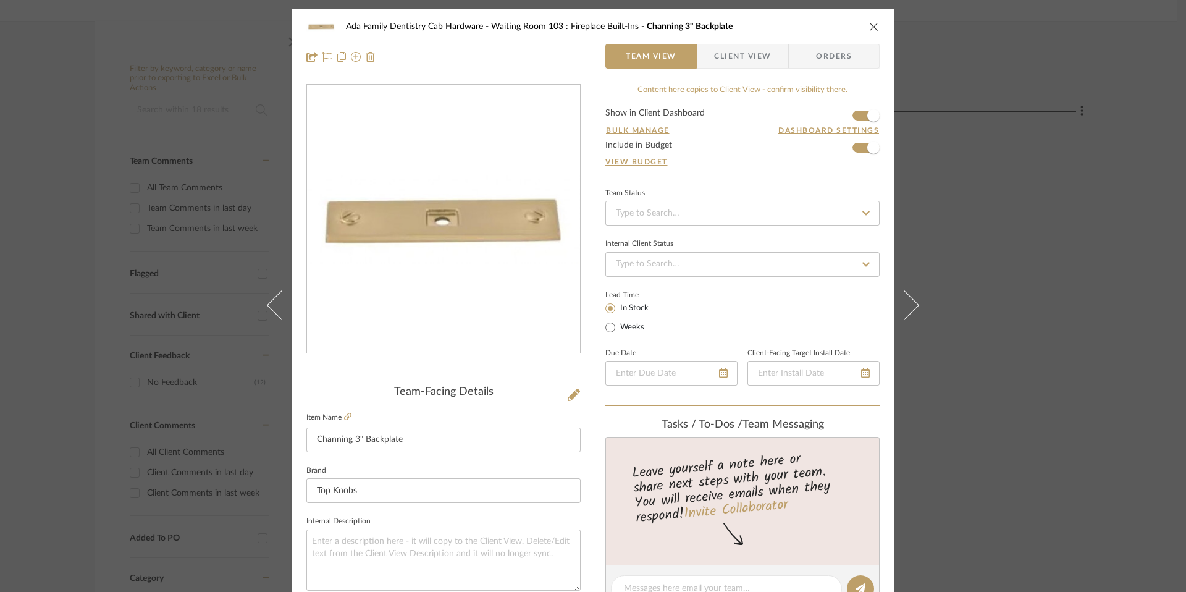
click at [871, 30] on icon "close" at bounding box center [874, 27] width 10 height 10
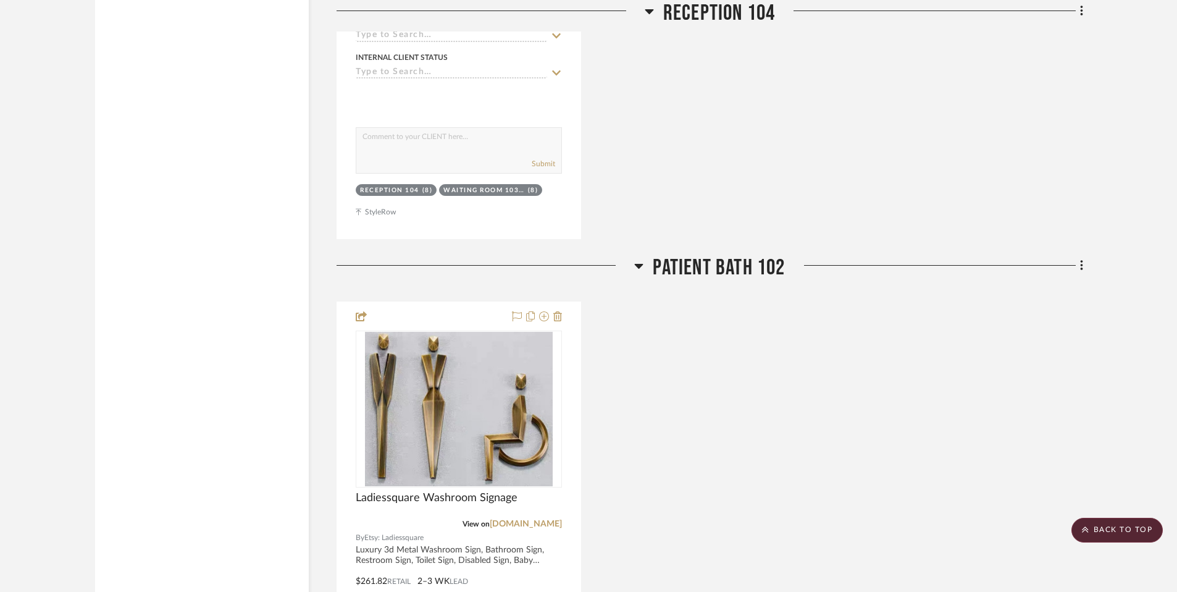
scroll to position [1908, 0]
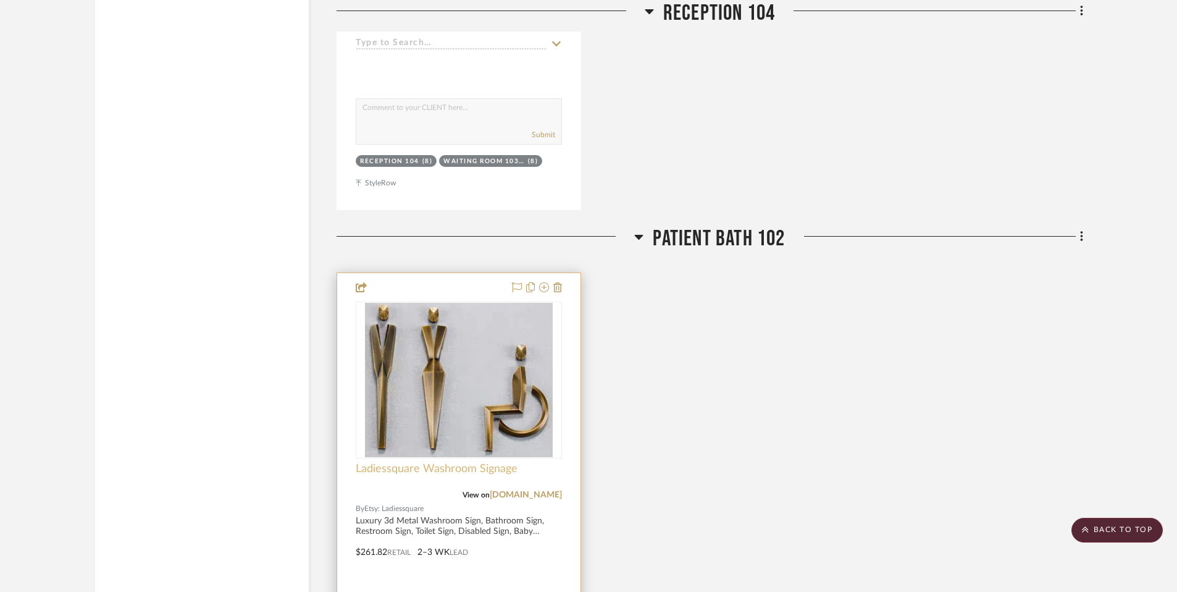
click at [436, 463] on span "Ladiessquare Washroom Signage" at bounding box center [437, 469] width 162 height 14
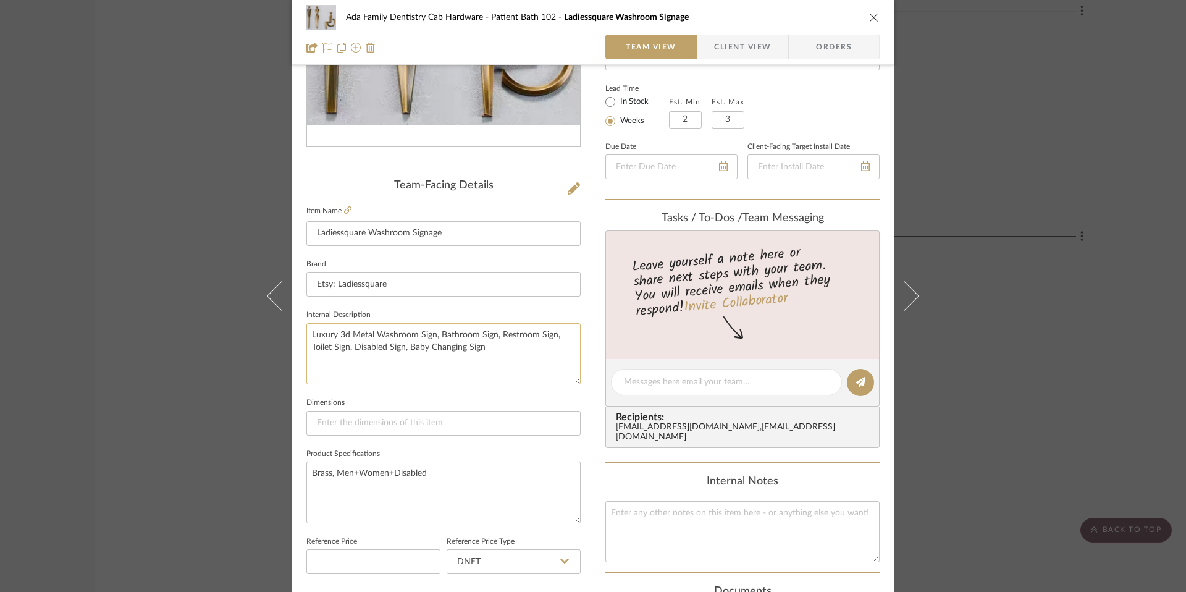
scroll to position [211, 0]
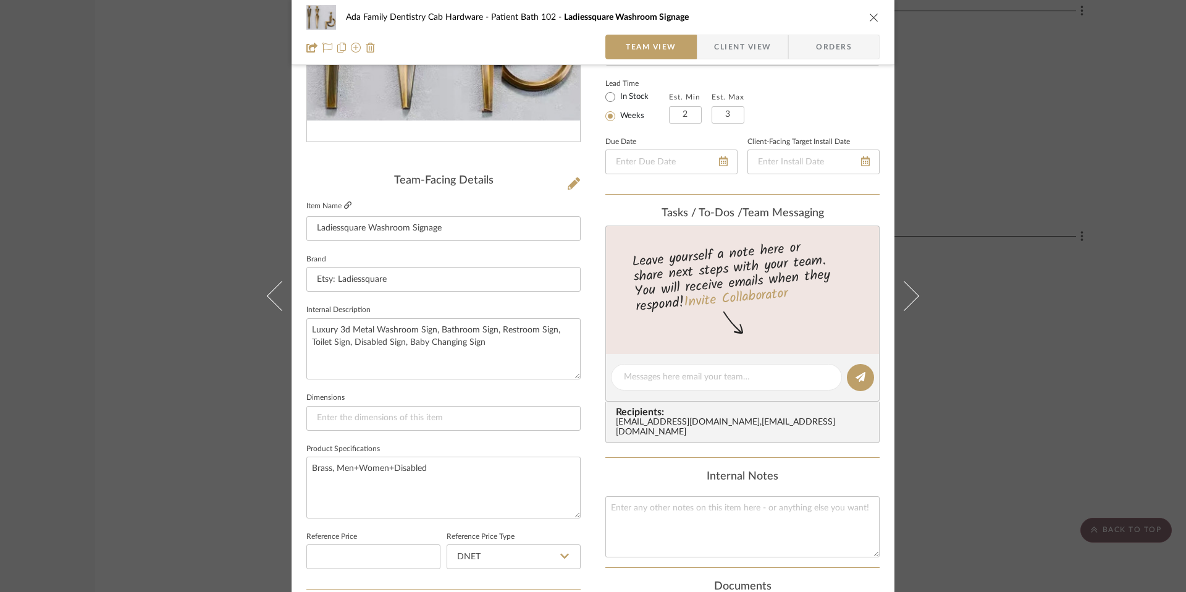
click at [344, 203] on icon at bounding box center [347, 204] width 7 height 7
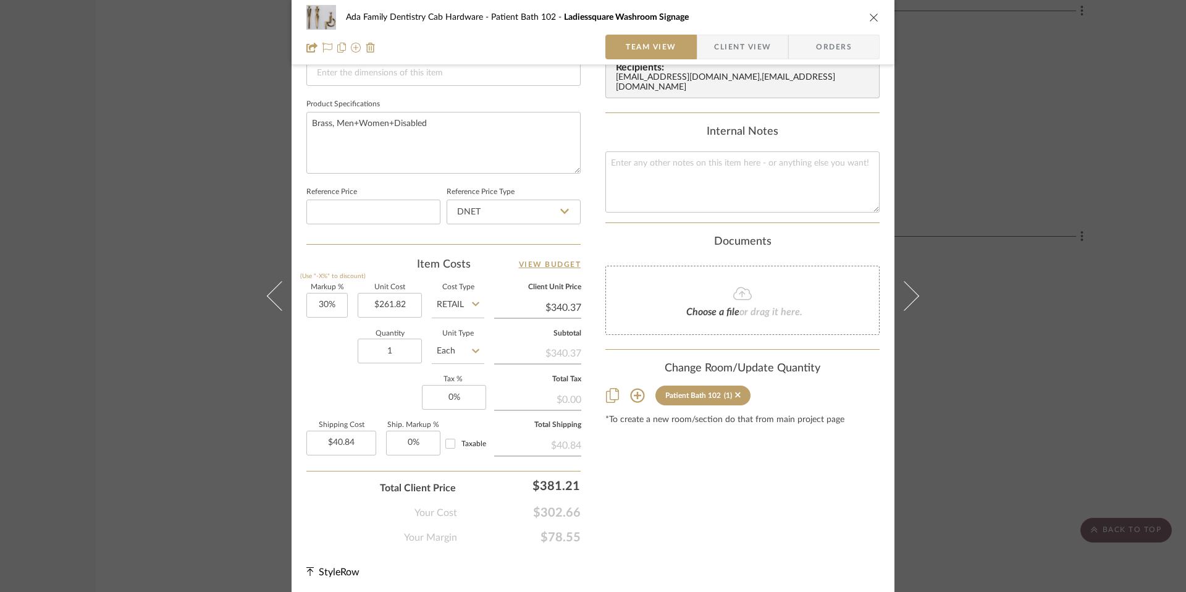
scroll to position [558, 0]
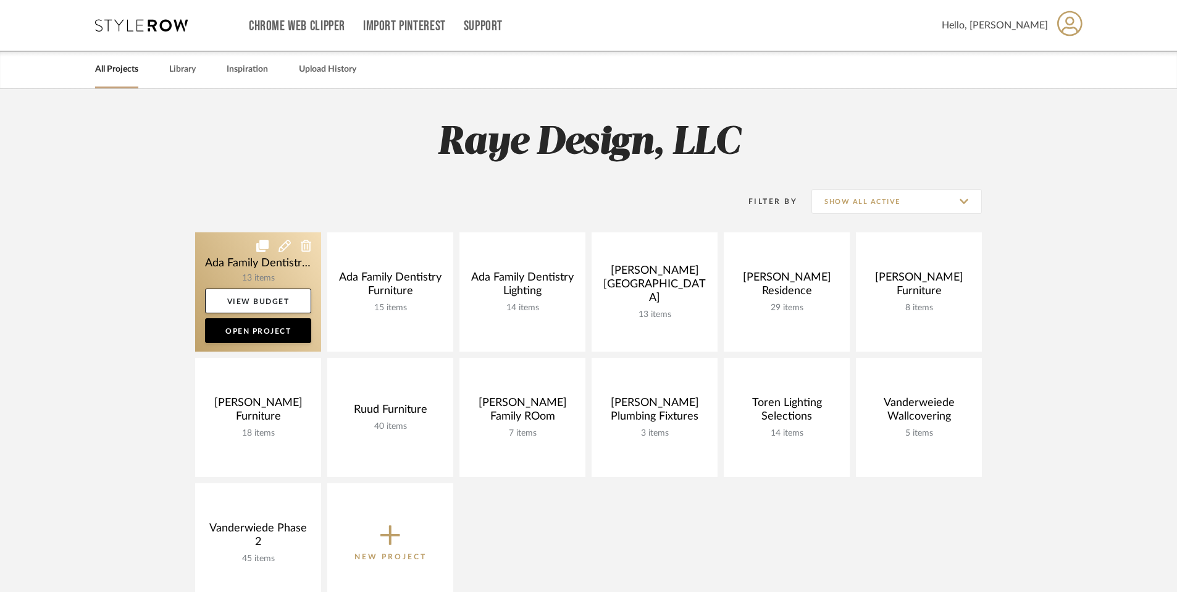
click at [259, 267] on link at bounding box center [258, 291] width 126 height 119
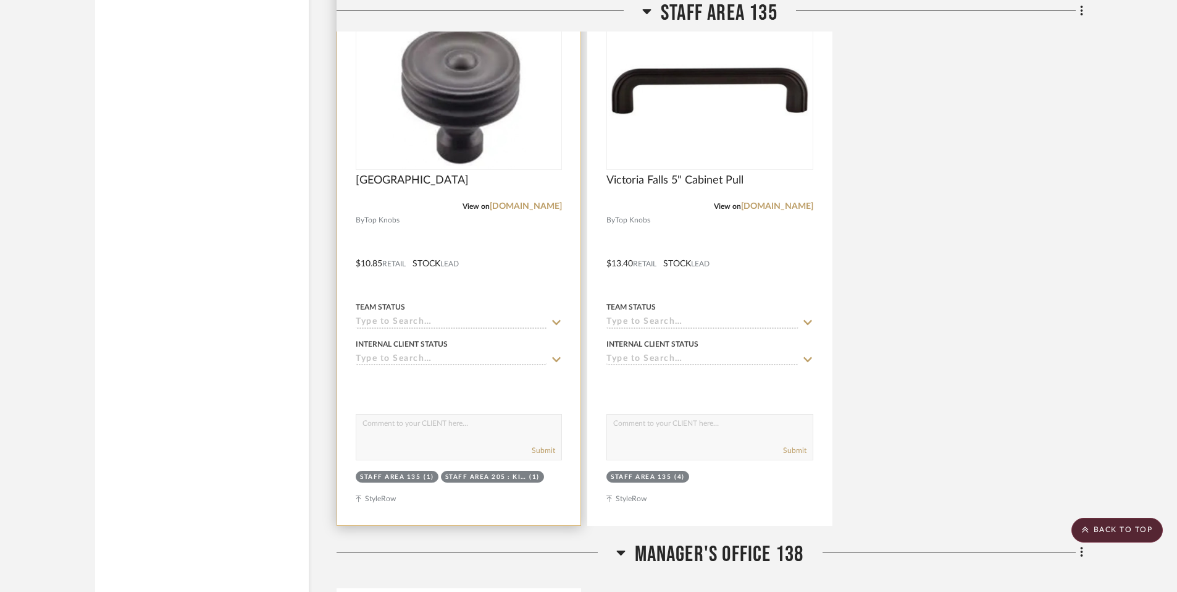
scroll to position [3637, 0]
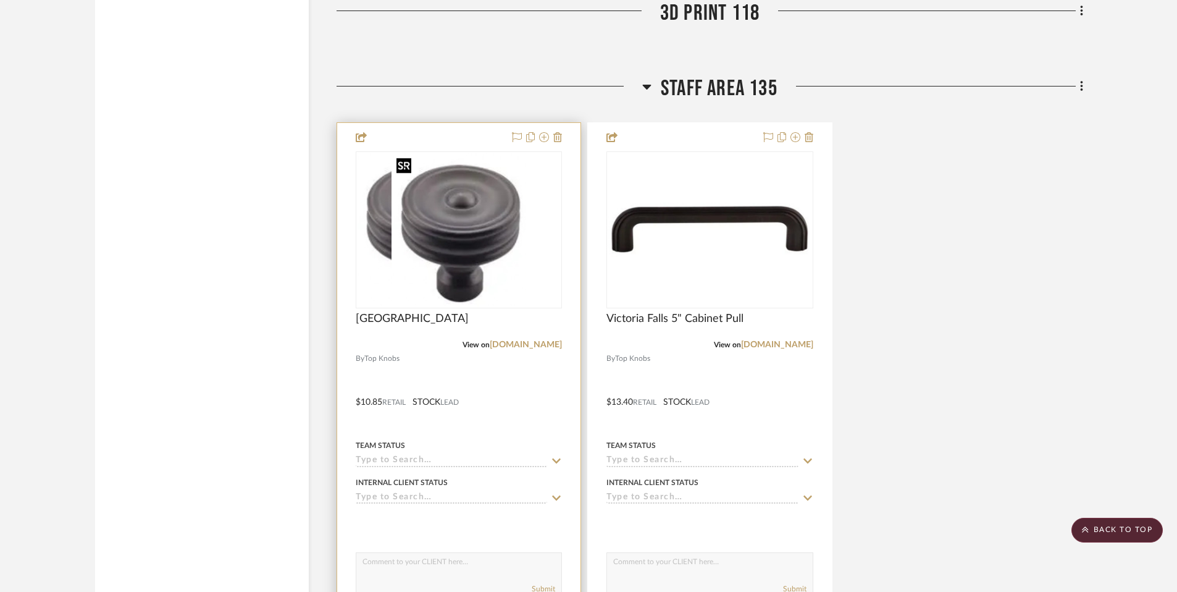
click at [454, 209] on img "0" at bounding box center [424, 230] width 135 height 154
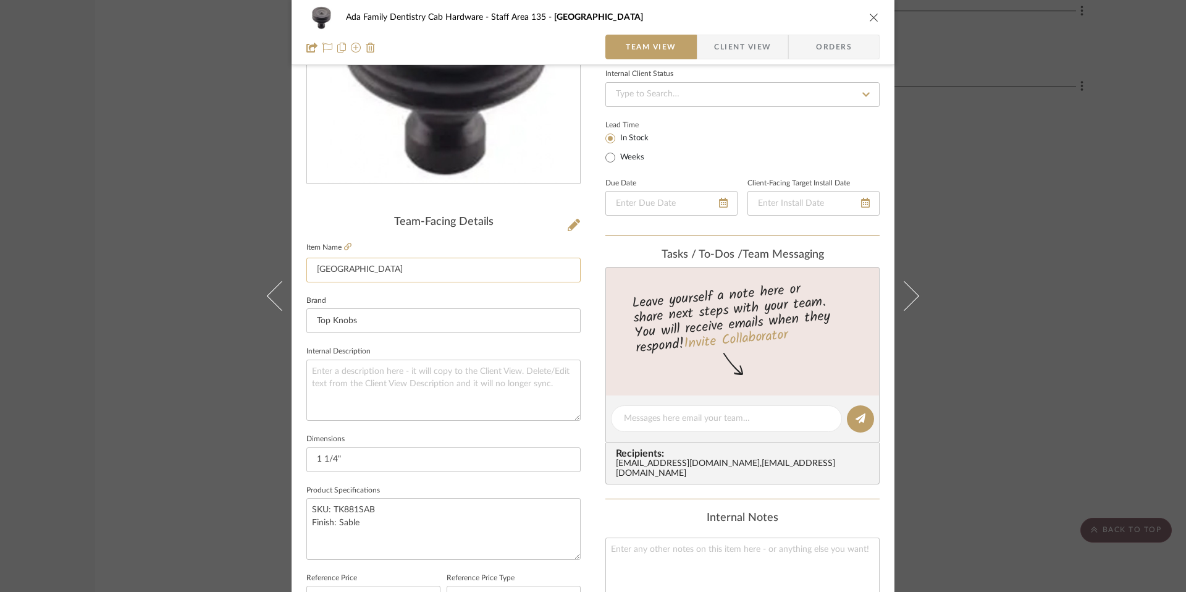
scroll to position [164, 0]
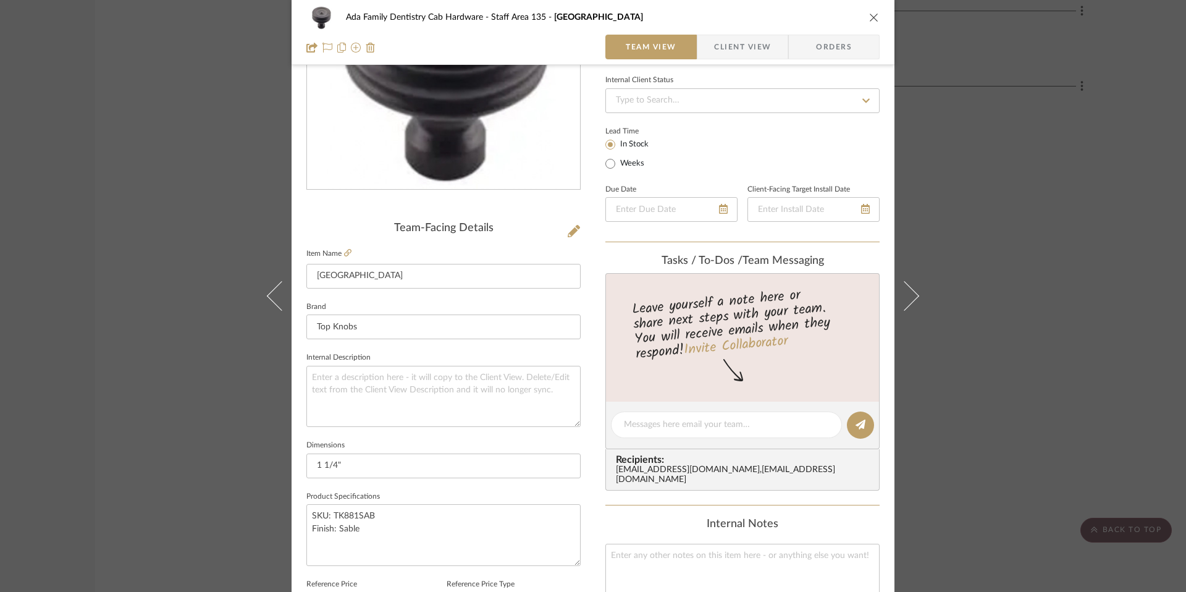
click at [872, 19] on icon "close" at bounding box center [874, 17] width 10 height 10
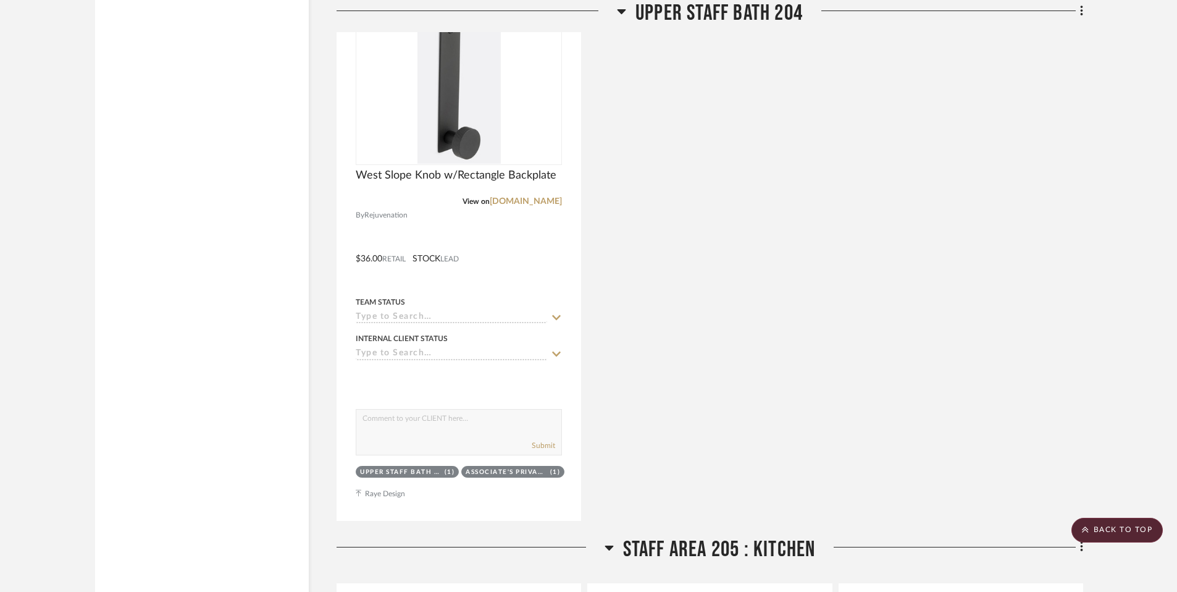
scroll to position [5007, 0]
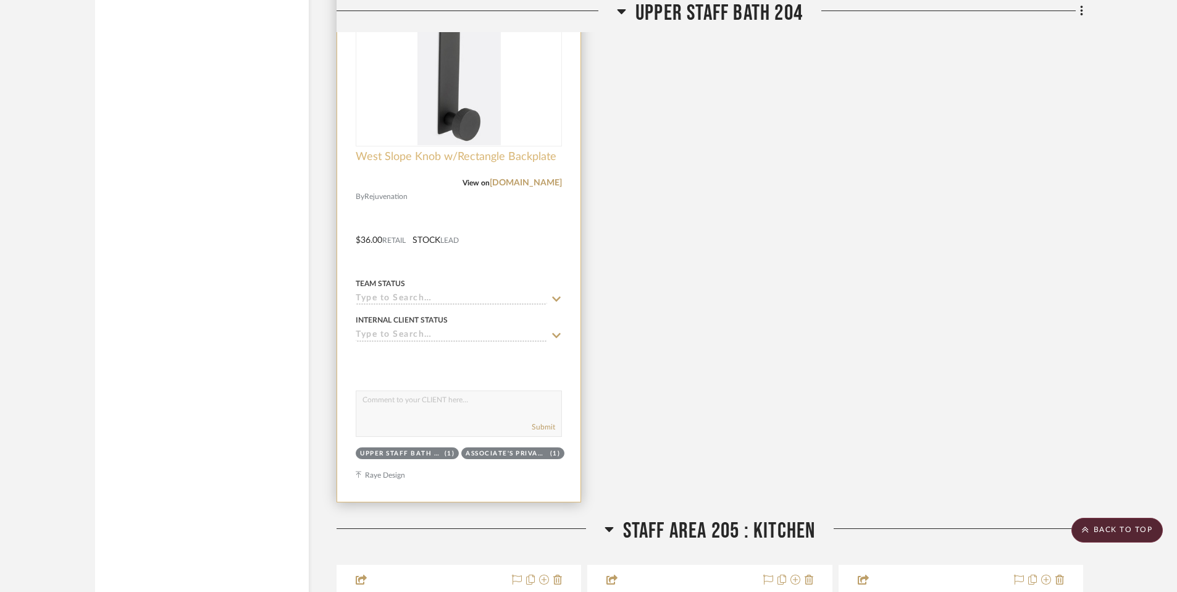
click at [431, 157] on span "West Slope Knob w/Rectangle Backplate" at bounding box center [456, 157] width 201 height 14
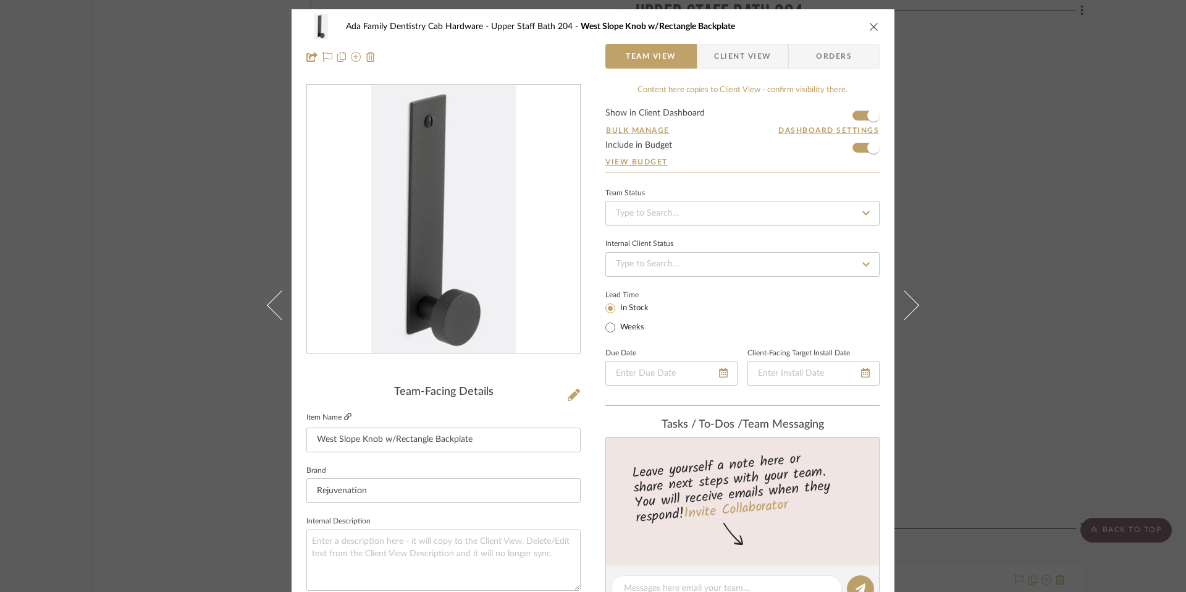
click at [344, 414] on icon at bounding box center [347, 415] width 7 height 7
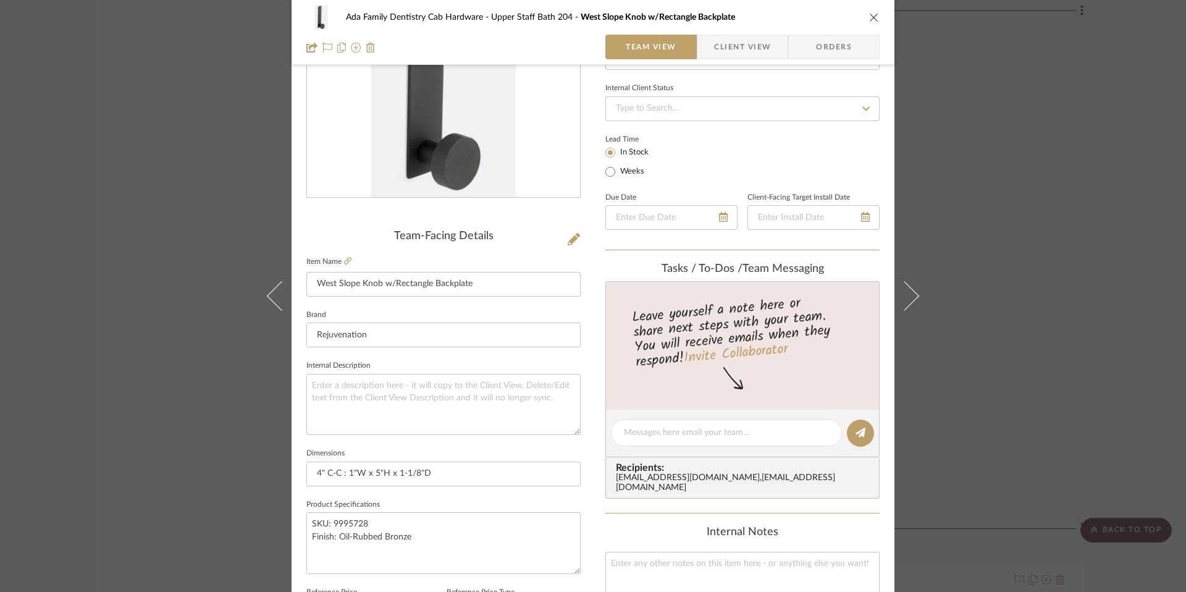
scroll to position [157, 0]
